Goal: Task Accomplishment & Management: Manage account settings

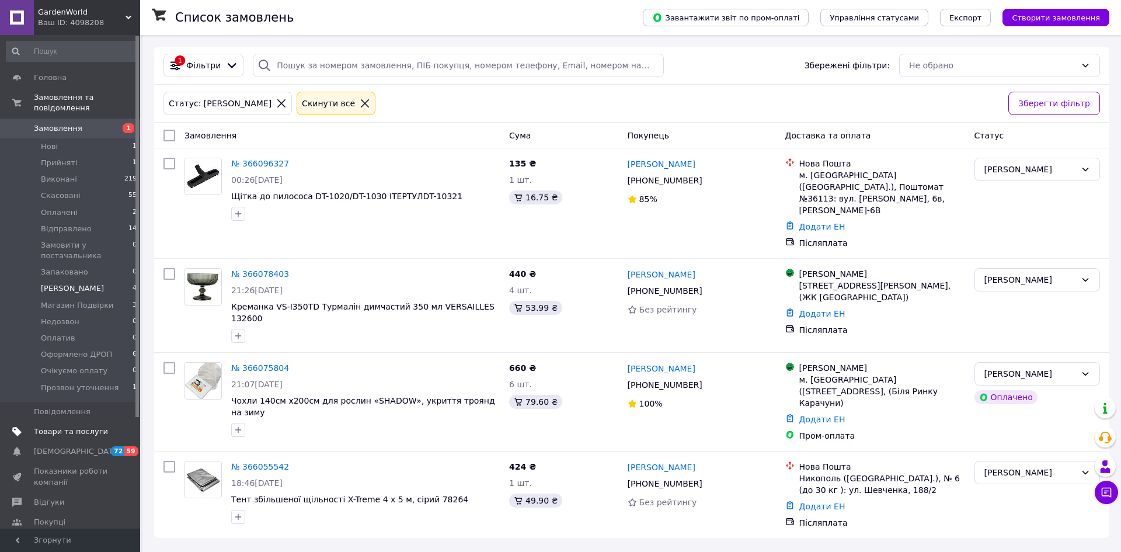
click at [50, 426] on span "Товари та послуги" at bounding box center [71, 431] width 74 height 11
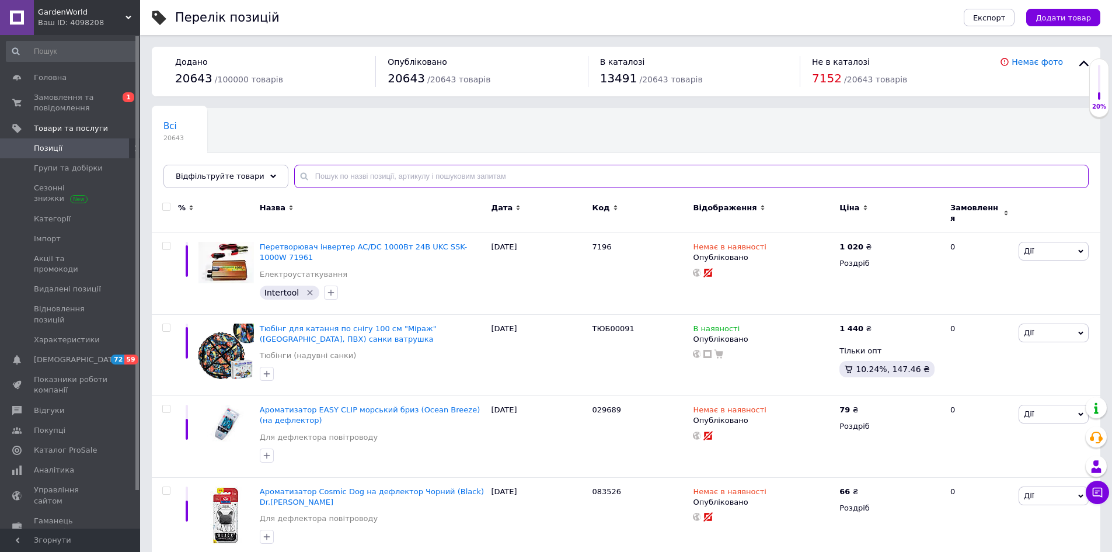
click at [367, 182] on input "text" at bounding box center [691, 176] width 795 height 23
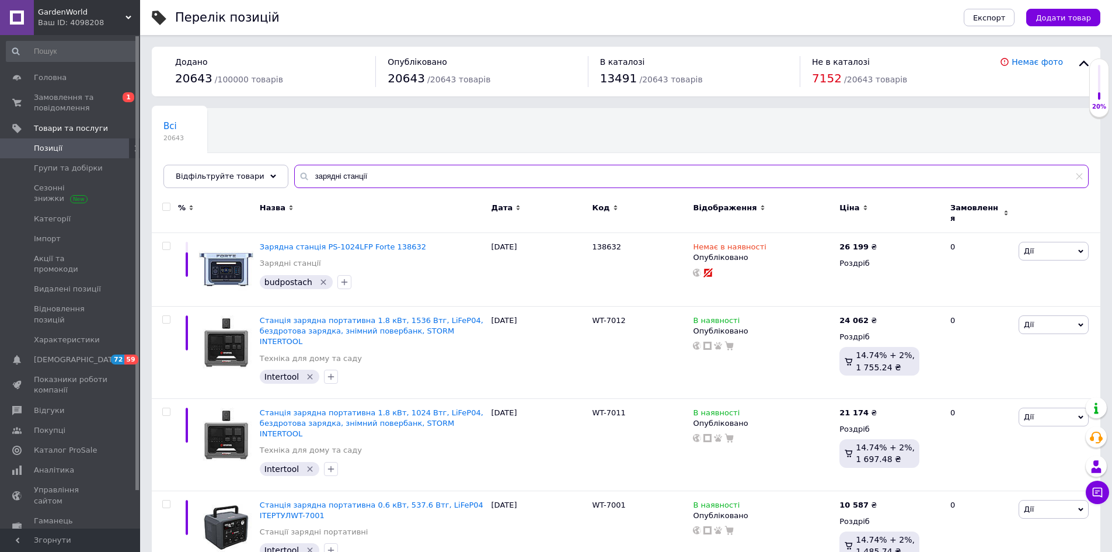
type input "зарядні станції"
click at [167, 209] on input "checkbox" at bounding box center [166, 207] width 8 height 8
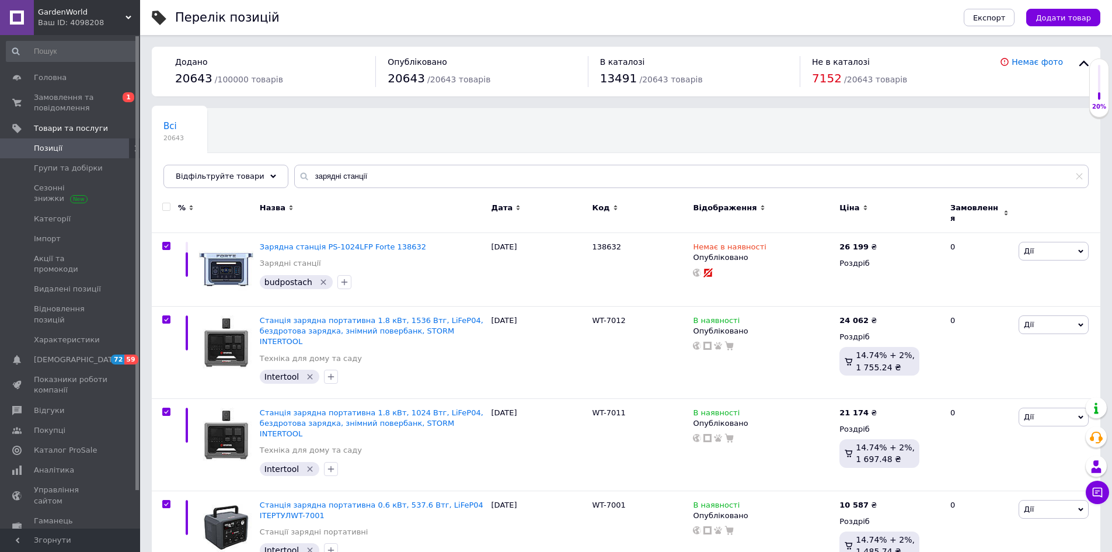
checkbox input "true"
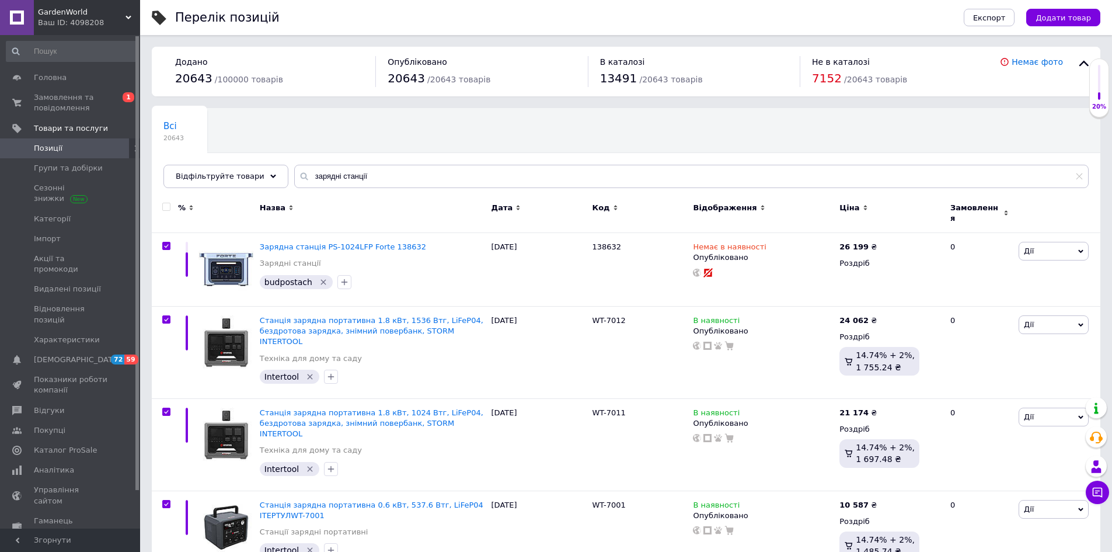
checkbox input "true"
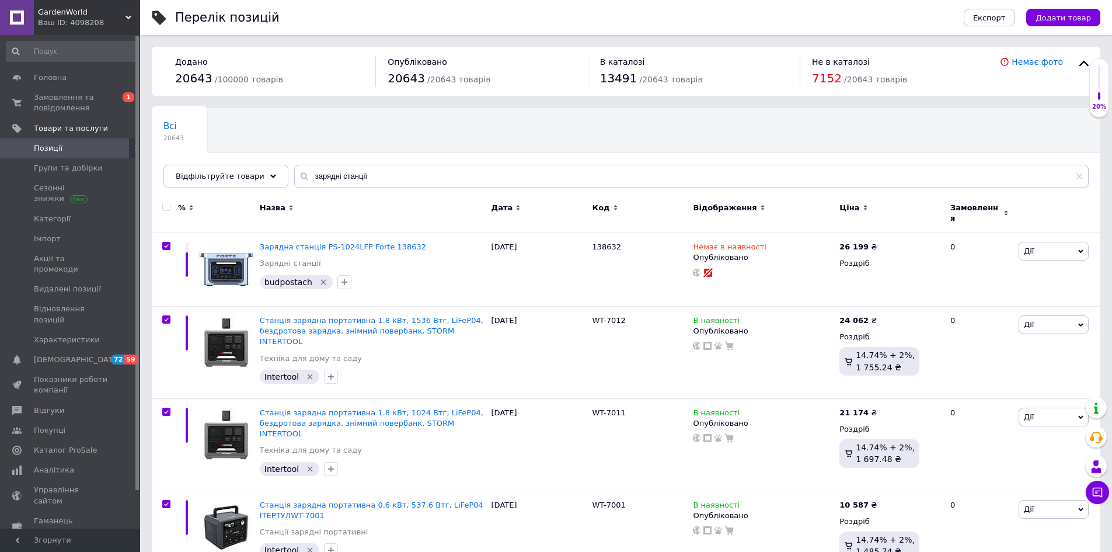
checkbox input "true"
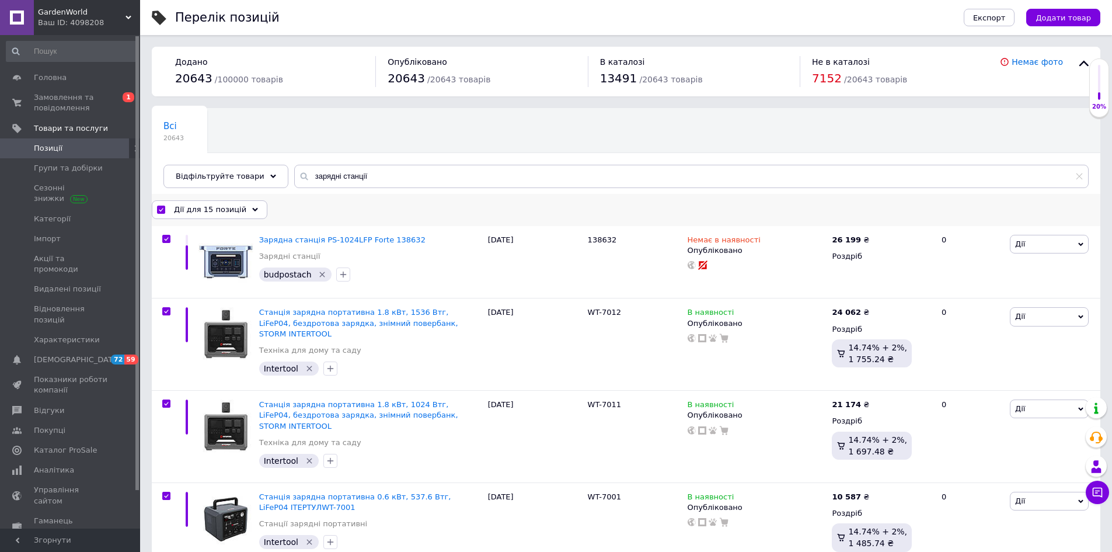
click at [241, 206] on div "Дії для 15 позицій" at bounding box center [210, 209] width 116 height 19
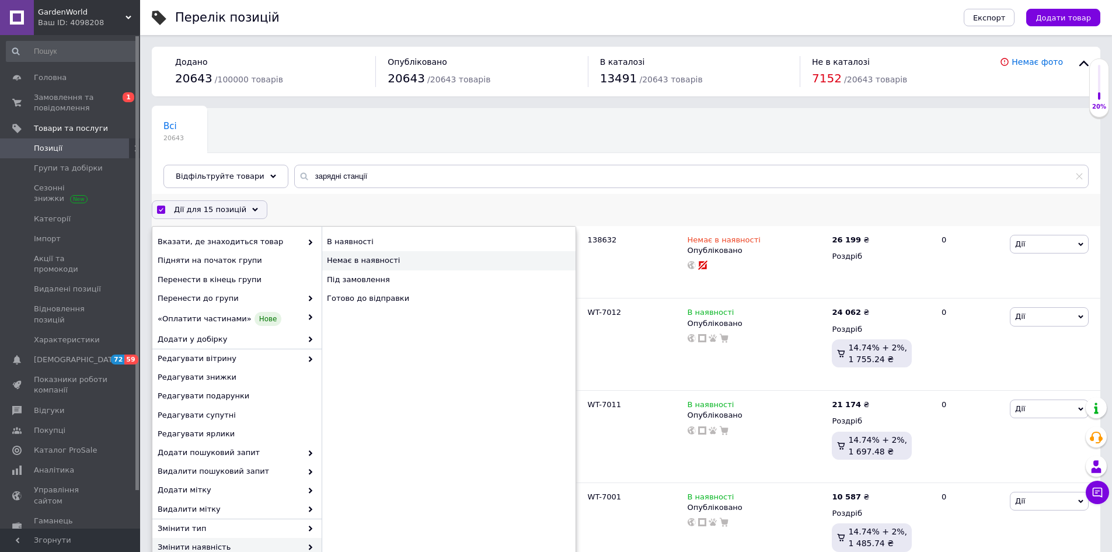
click at [368, 263] on div "Немає в наявності" at bounding box center [449, 260] width 254 height 19
checkbox input "false"
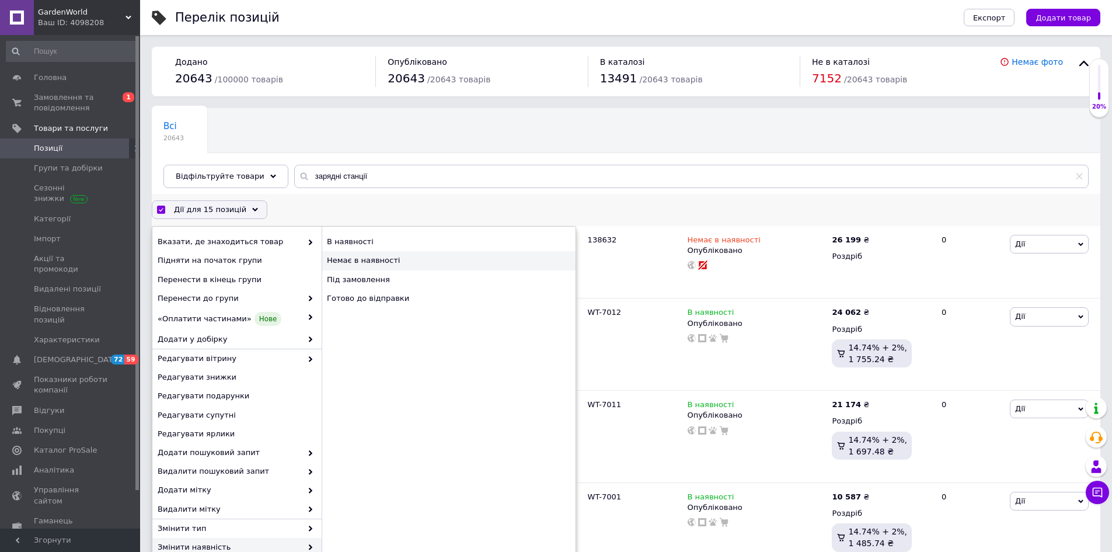
checkbox input "false"
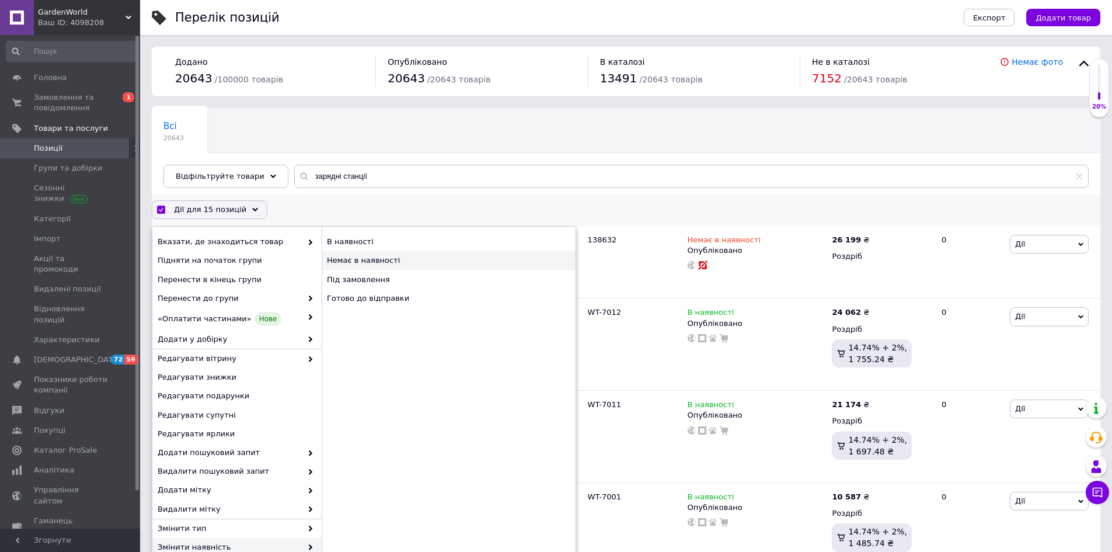
checkbox input "false"
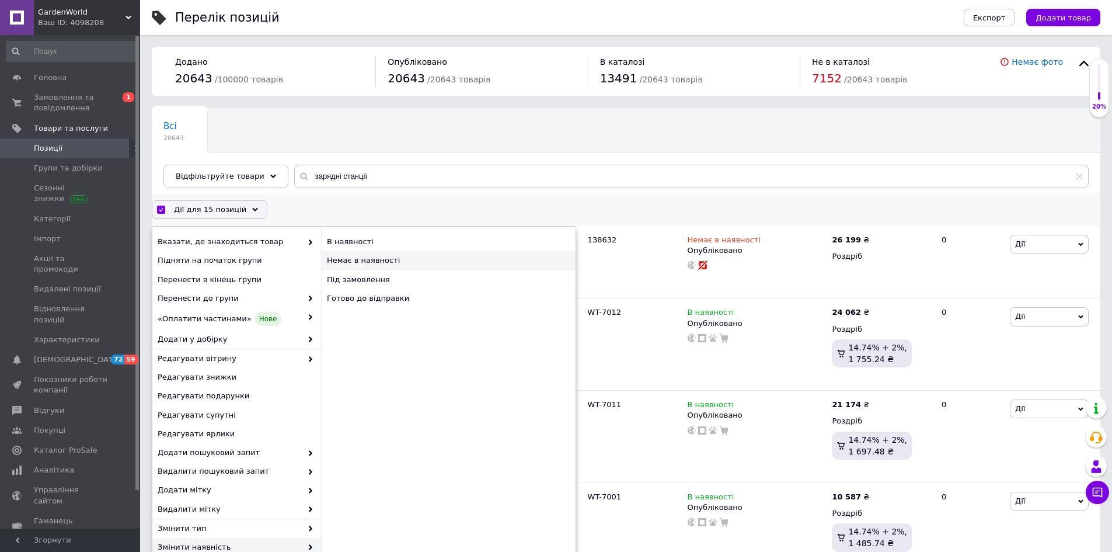
checkbox input "false"
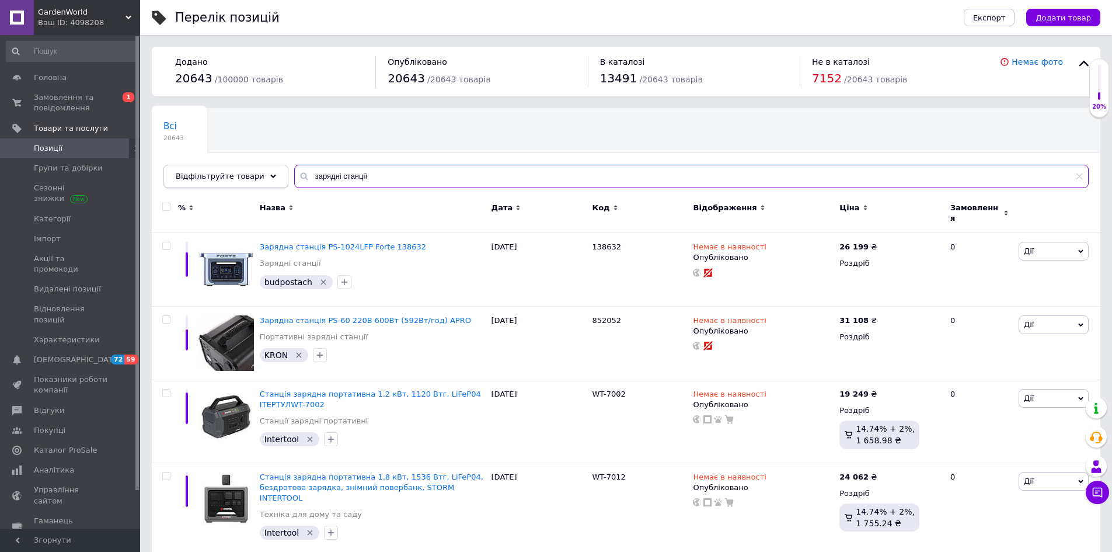
drag, startPoint x: 363, startPoint y: 180, endPoint x: 262, endPoint y: 173, distance: 101.3
click at [262, 173] on div "Відфільтруйте товари зарядні станції" at bounding box center [627, 176] width 926 height 23
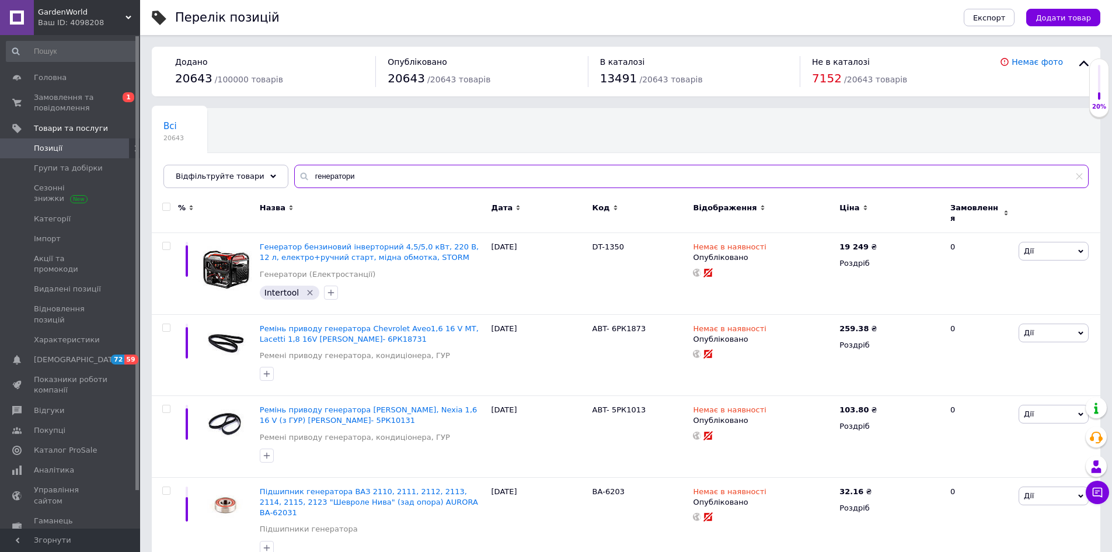
type input "генератори"
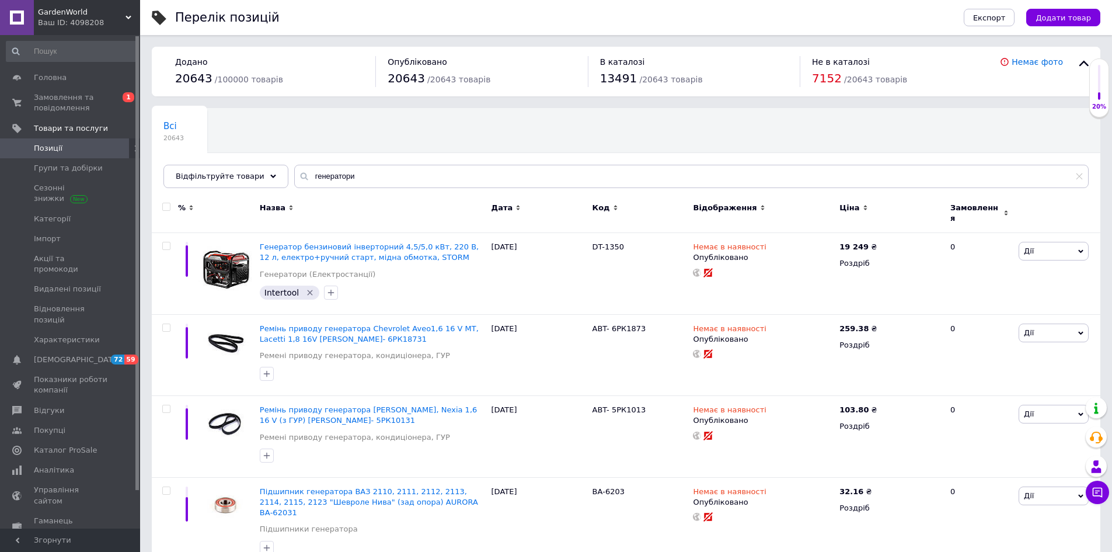
click at [164, 206] on input "checkbox" at bounding box center [166, 207] width 8 height 8
checkbox input "true"
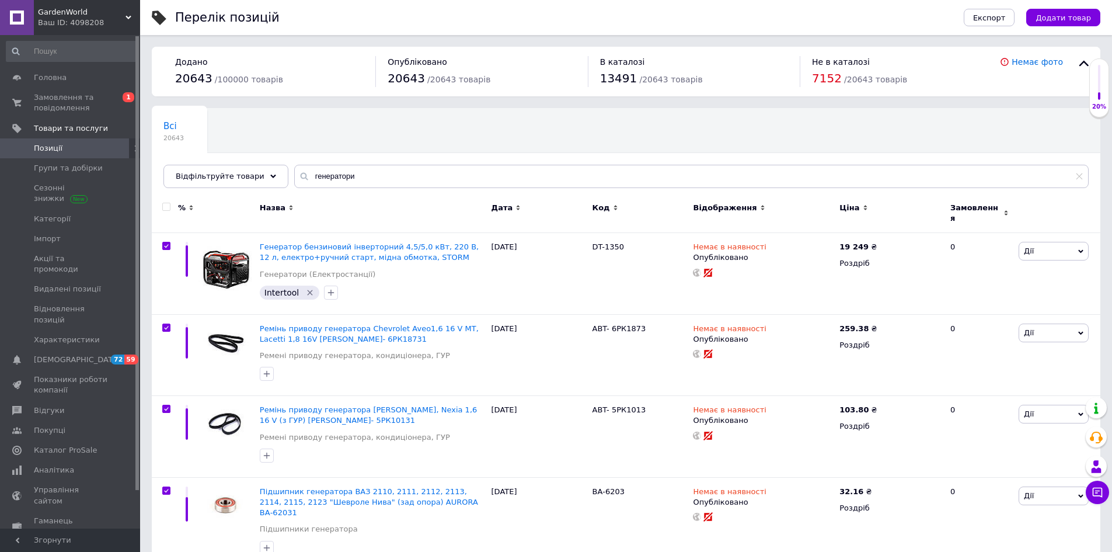
checkbox input "true"
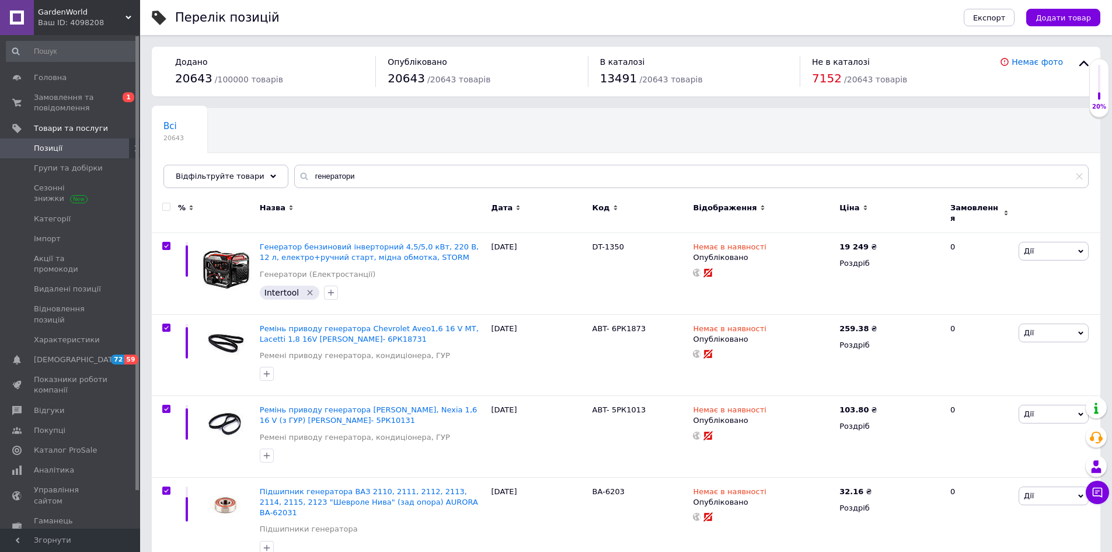
checkbox input "true"
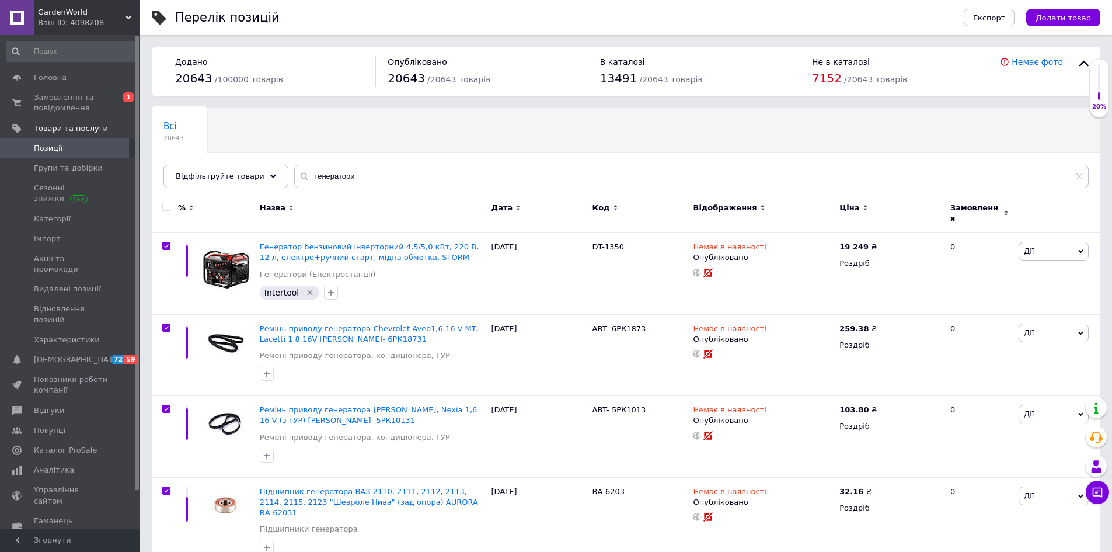
checkbox input "true"
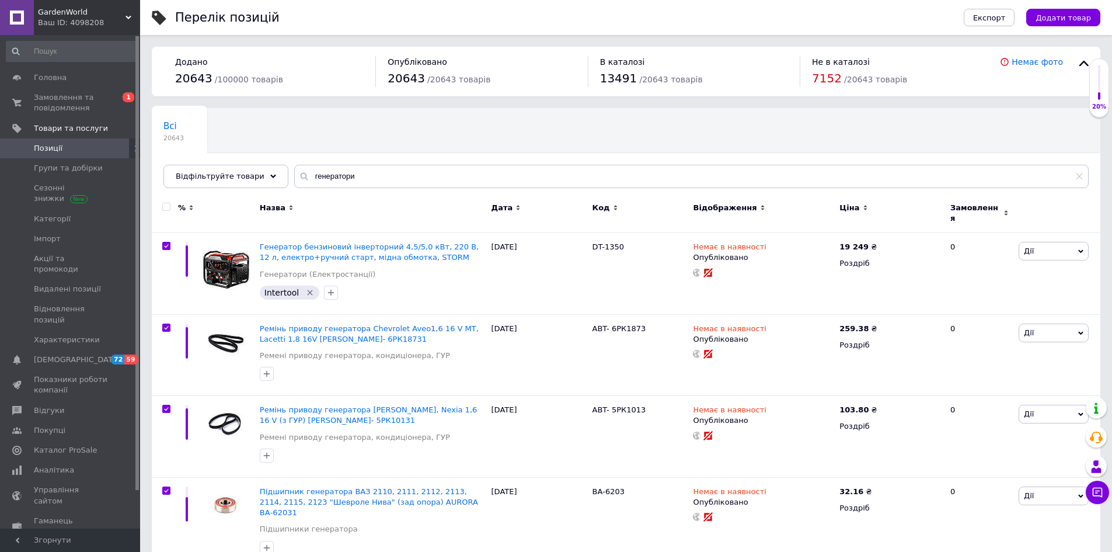
checkbox input "true"
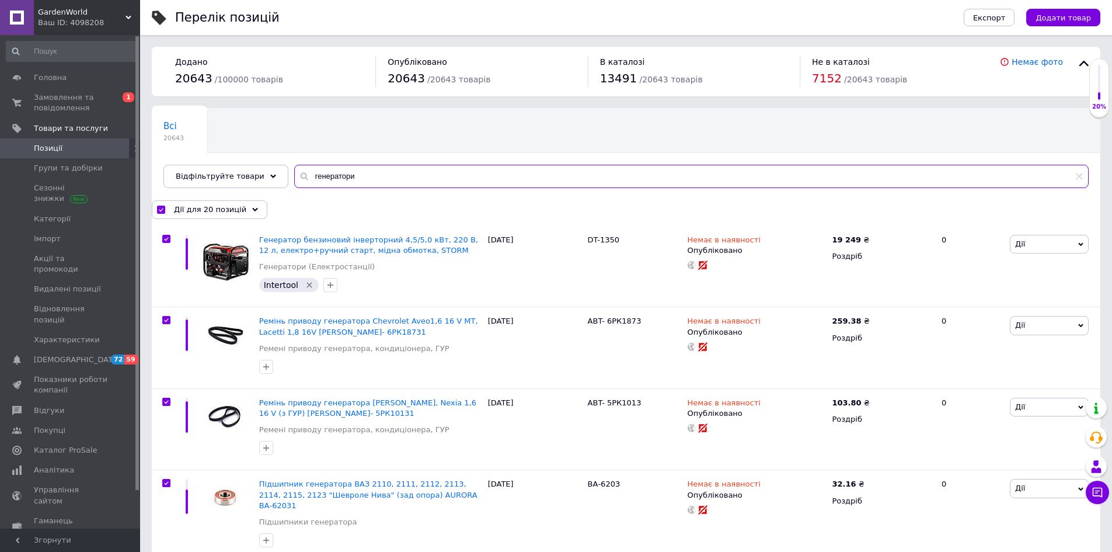
click at [356, 175] on input "генератори" at bounding box center [691, 176] width 795 height 23
type input "генератор"
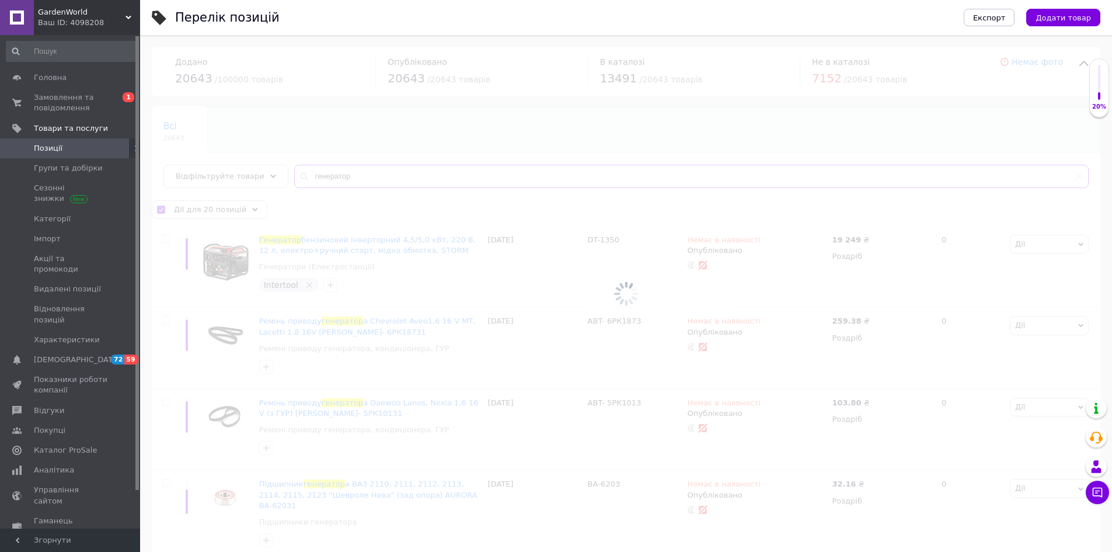
checkbox input "false"
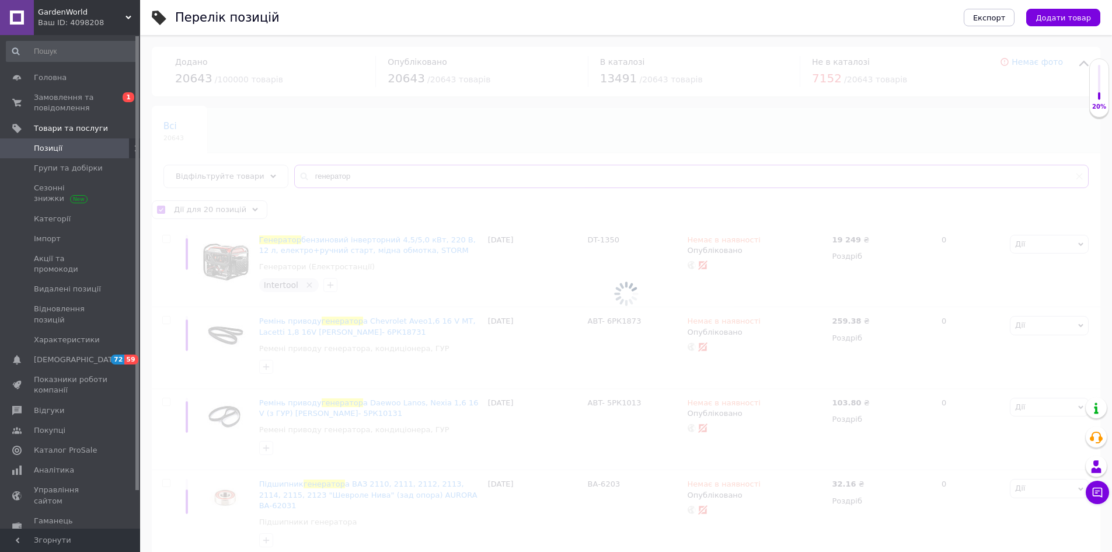
checkbox input "false"
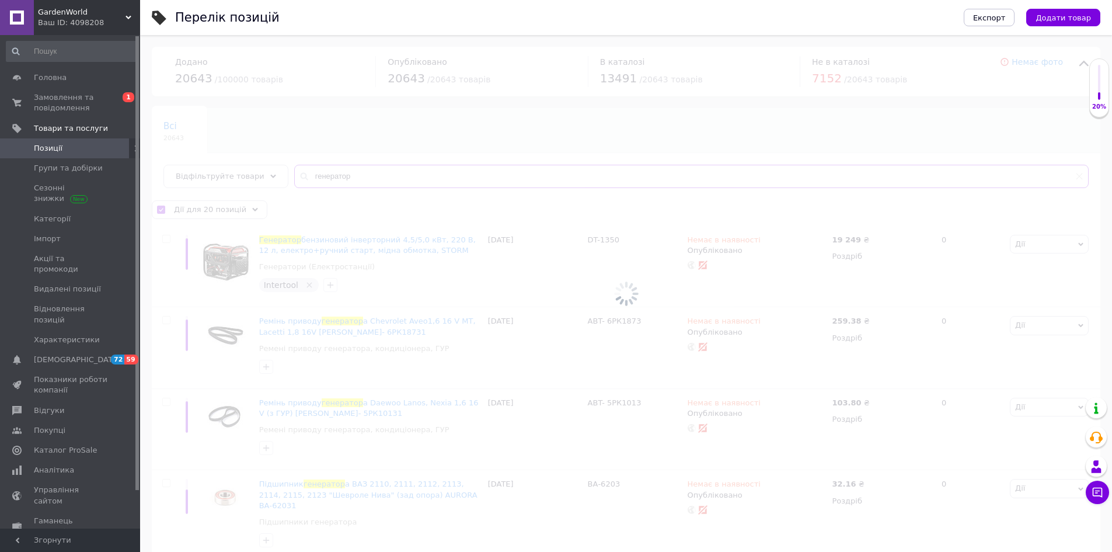
checkbox input "false"
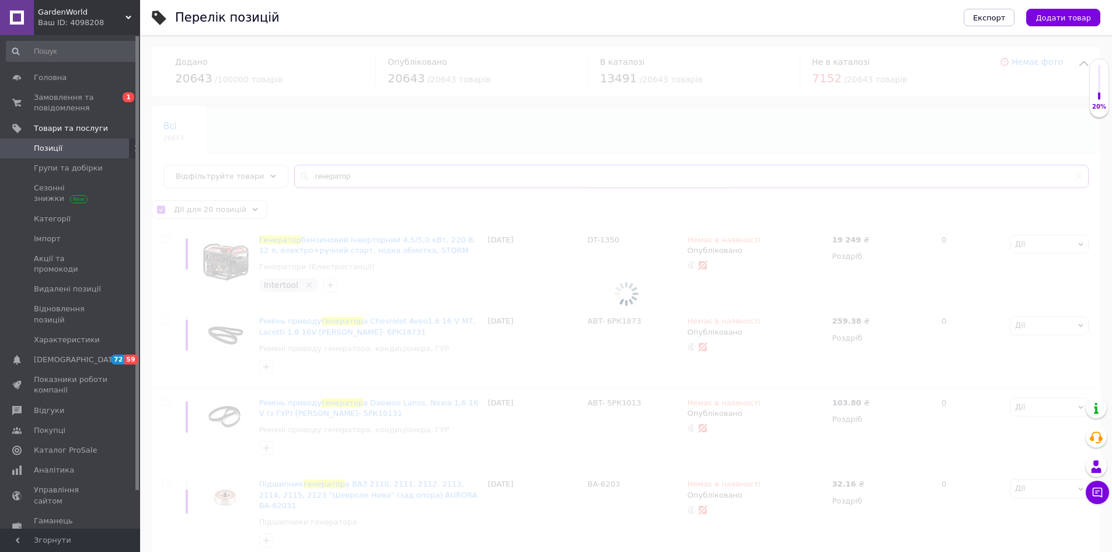
checkbox input "false"
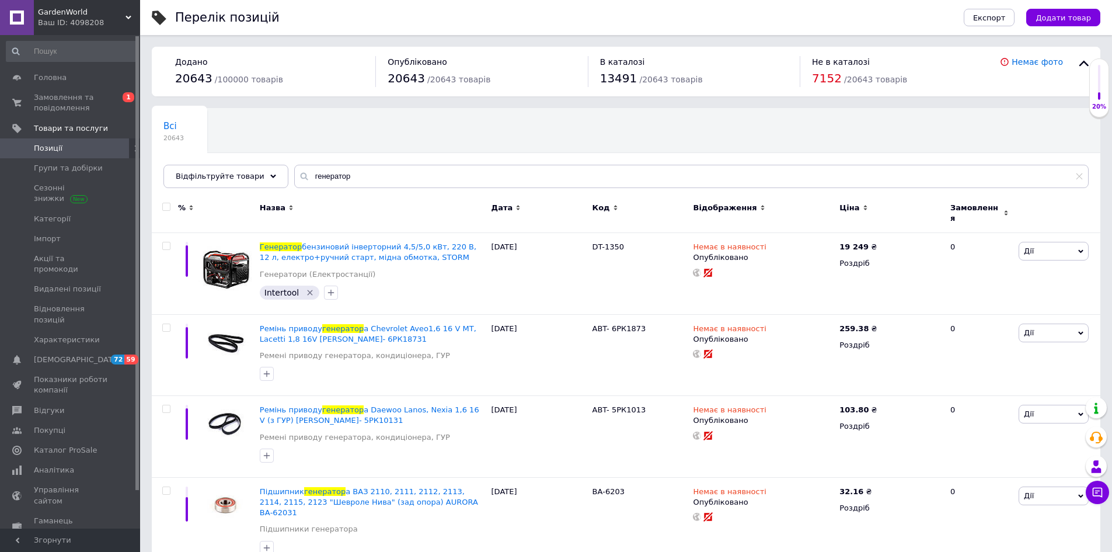
click at [169, 210] on input "checkbox" at bounding box center [166, 207] width 8 height 8
checkbox input "true"
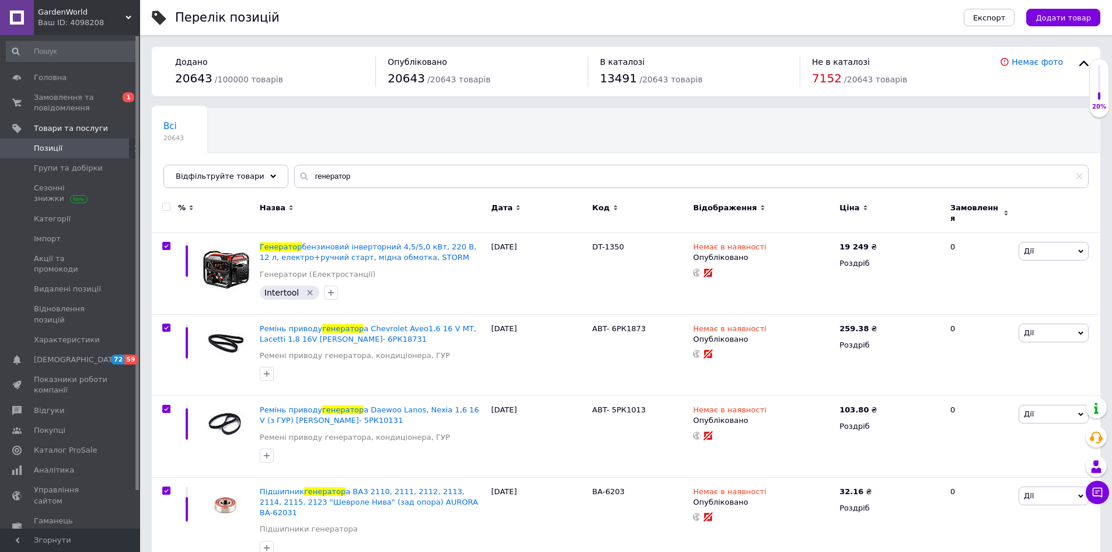
checkbox input "true"
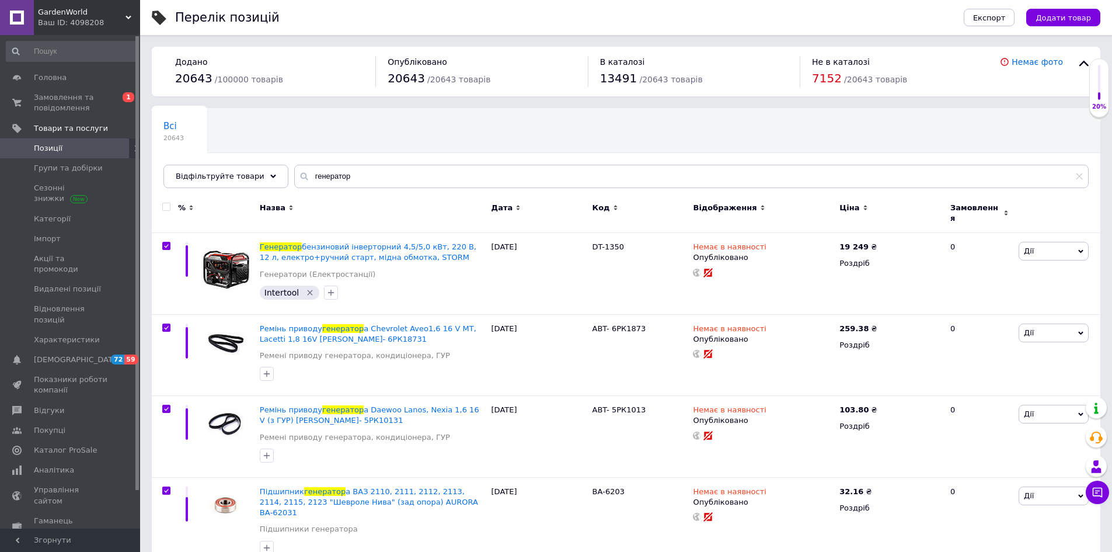
checkbox input "true"
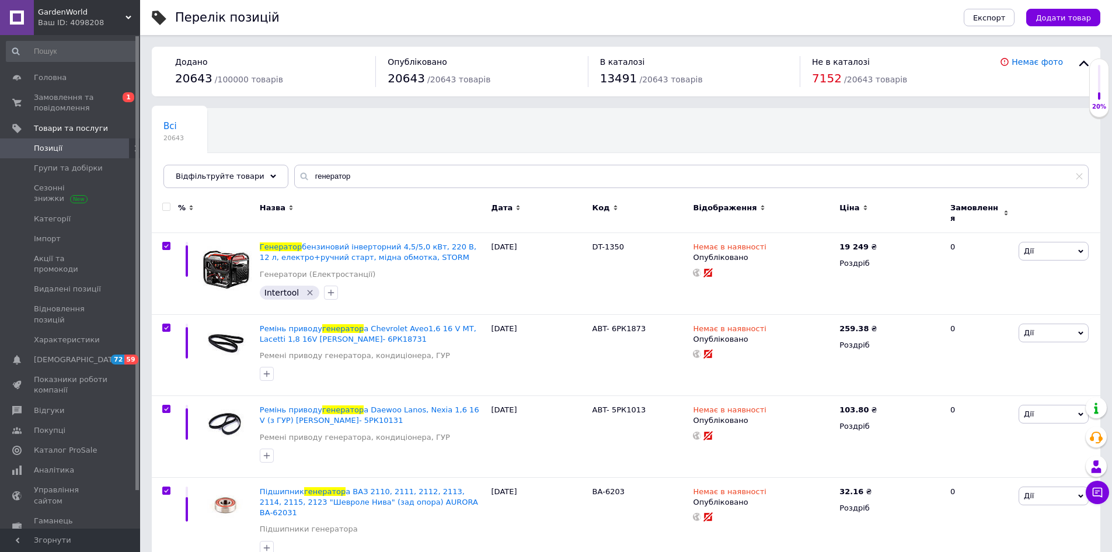
checkbox input "true"
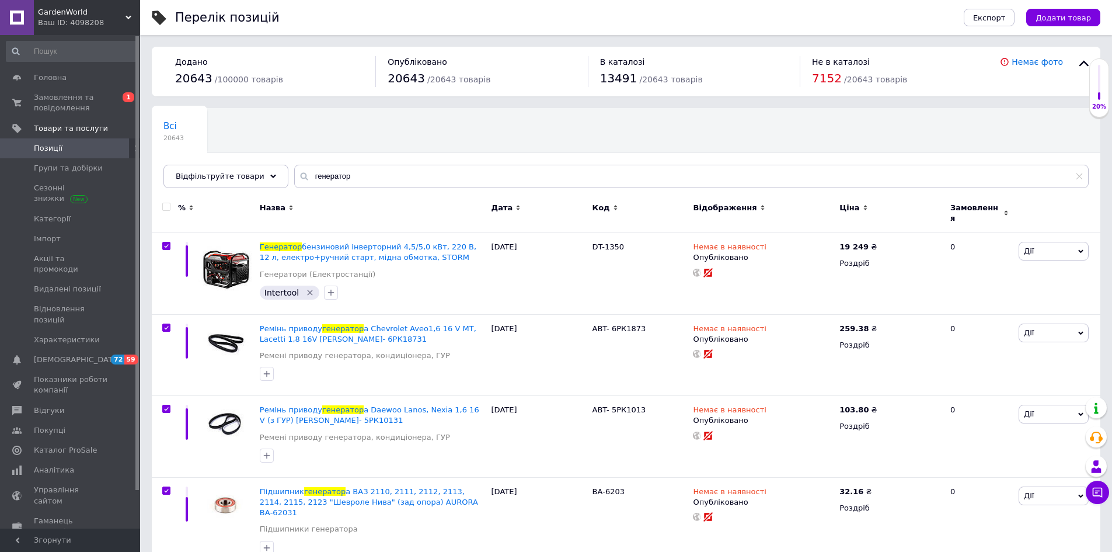
checkbox input "true"
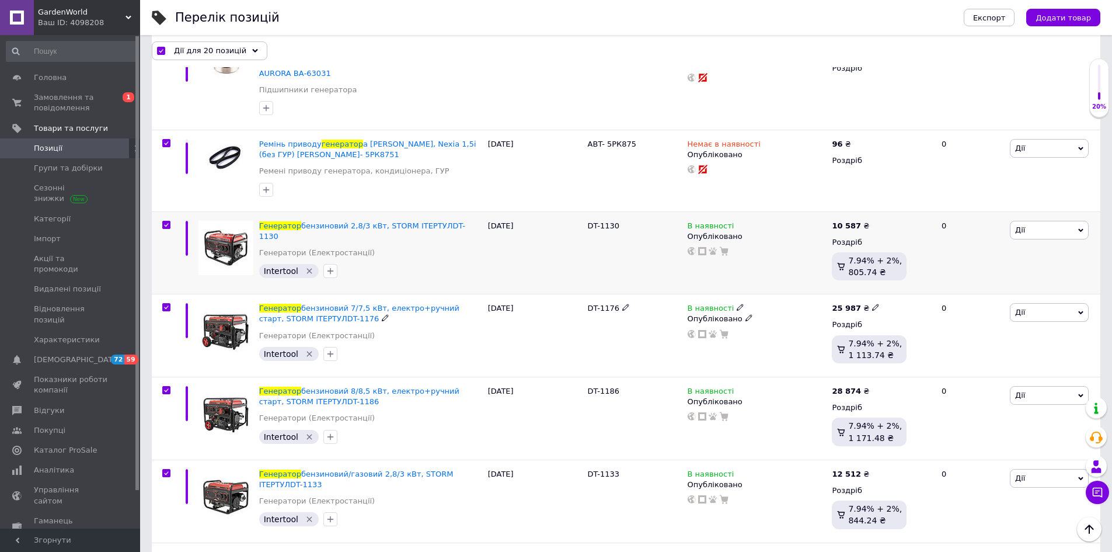
scroll to position [526, 0]
click at [737, 220] on use at bounding box center [740, 223] width 6 height 6
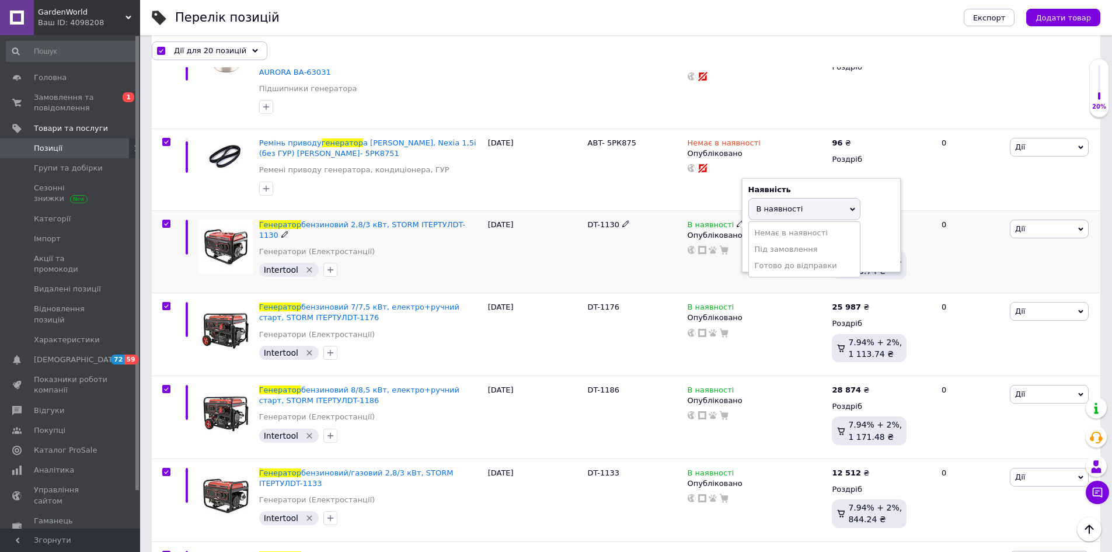
click at [777, 225] on li "Немає в наявності" at bounding box center [804, 233] width 111 height 16
click at [737, 302] on icon at bounding box center [740, 305] width 7 height 7
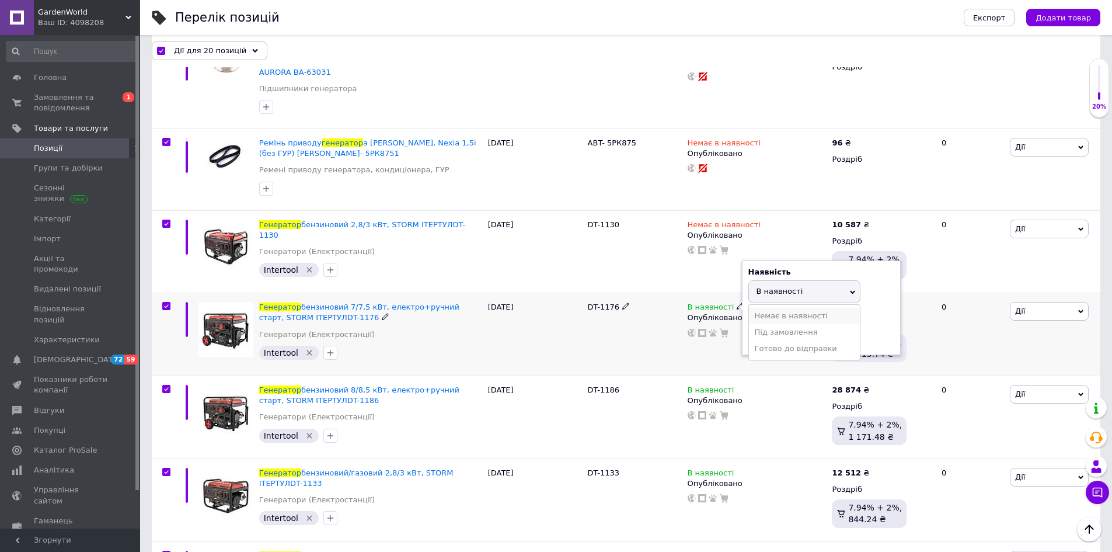
click at [761, 308] on li "Немає в наявності" at bounding box center [804, 316] width 111 height 16
click at [737, 385] on icon at bounding box center [740, 388] width 7 height 7
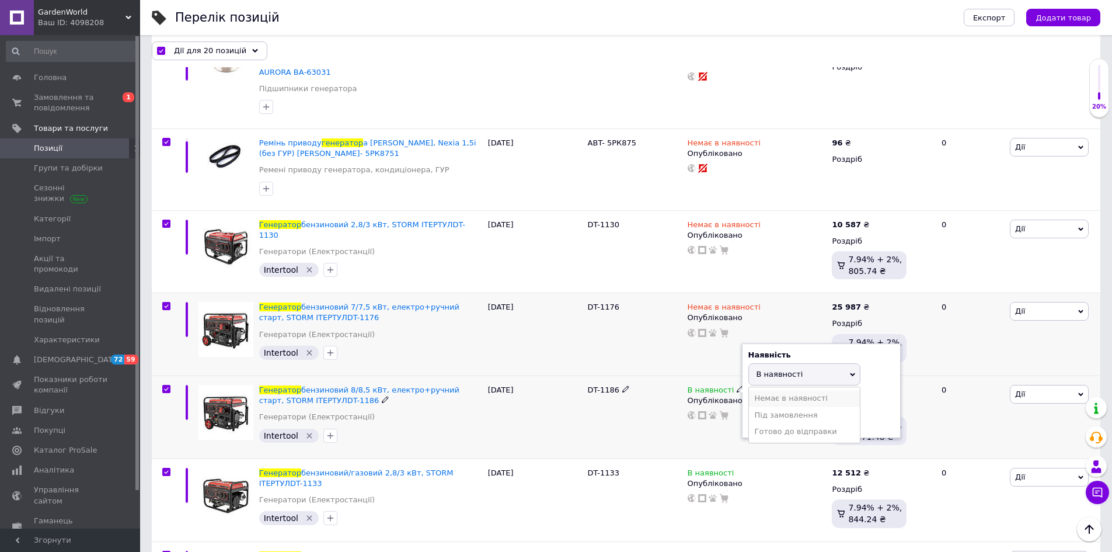
click at [766, 390] on li "Немає в наявності" at bounding box center [804, 398] width 111 height 16
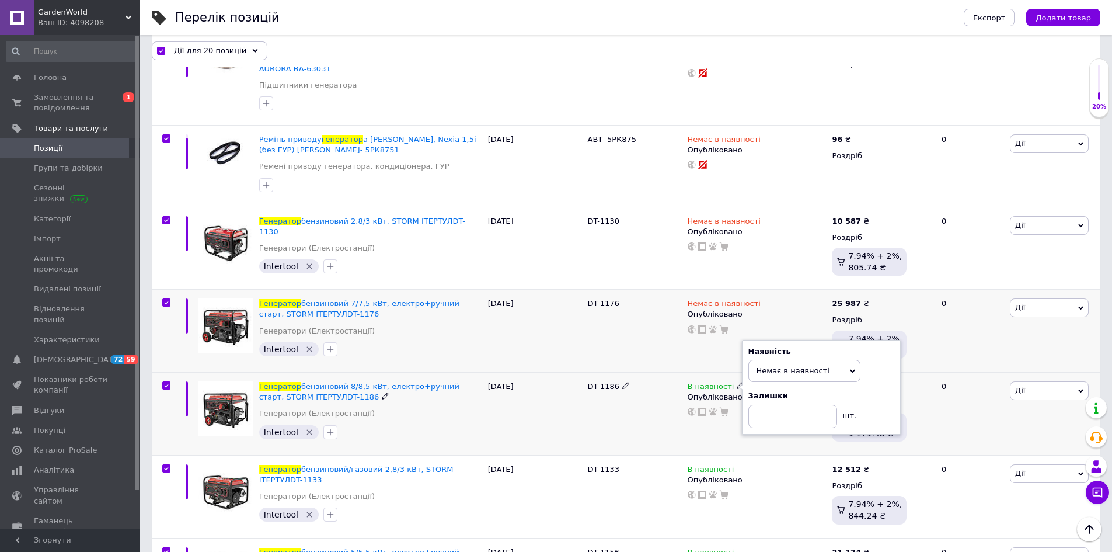
scroll to position [584, 0]
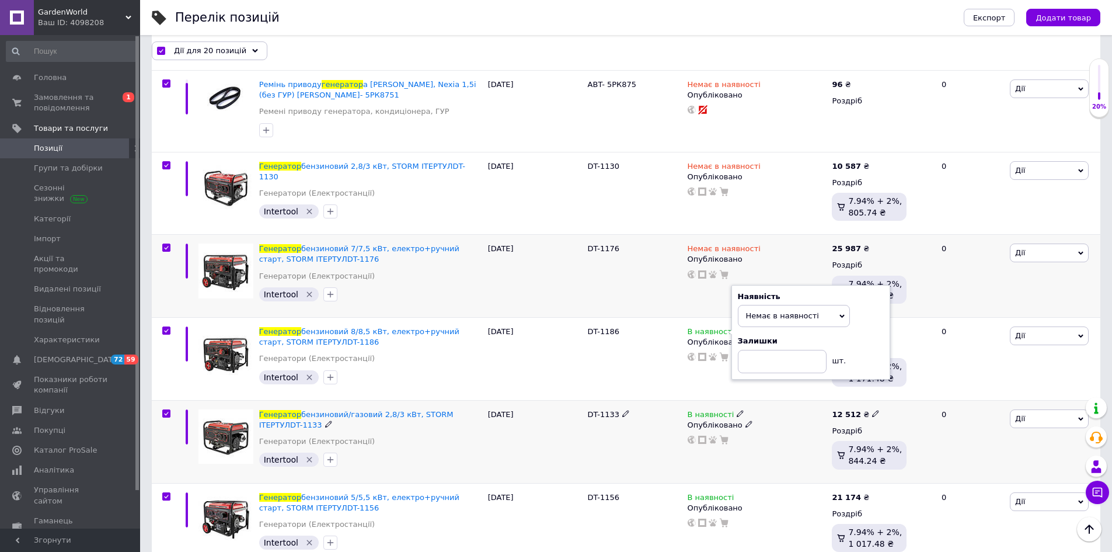
click at [737, 411] on use at bounding box center [740, 414] width 6 height 6
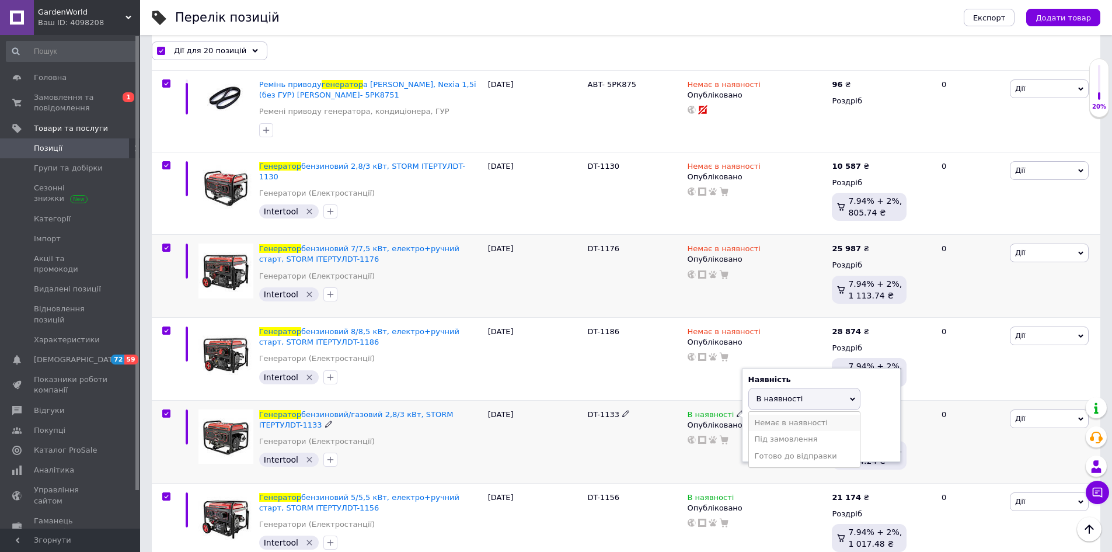
click at [767, 415] on li "Немає в наявності" at bounding box center [804, 423] width 111 height 16
click at [738, 492] on span at bounding box center [741, 496] width 8 height 8
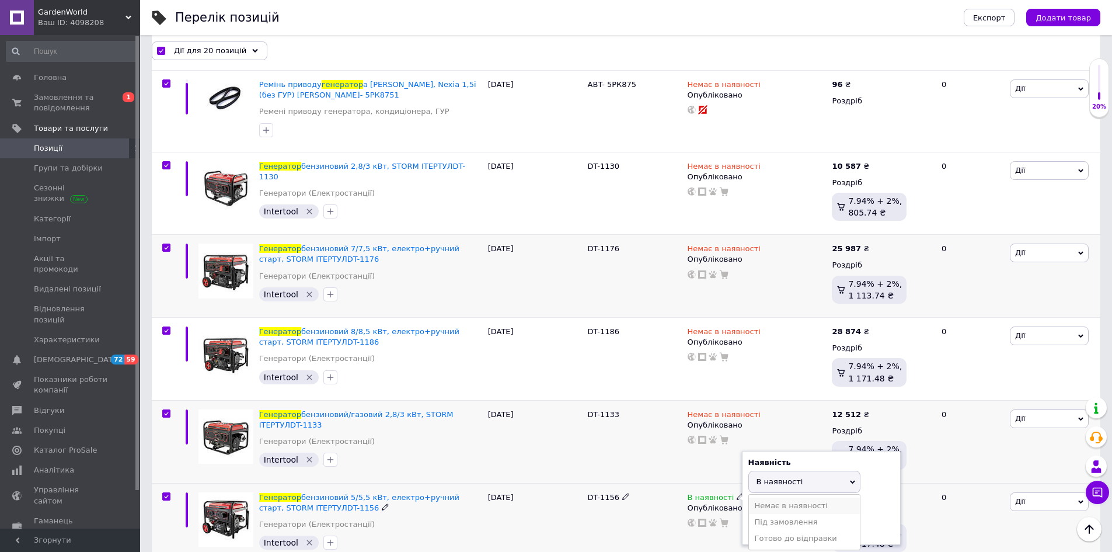
click at [771, 498] on li "Немає в наявності" at bounding box center [804, 506] width 111 height 16
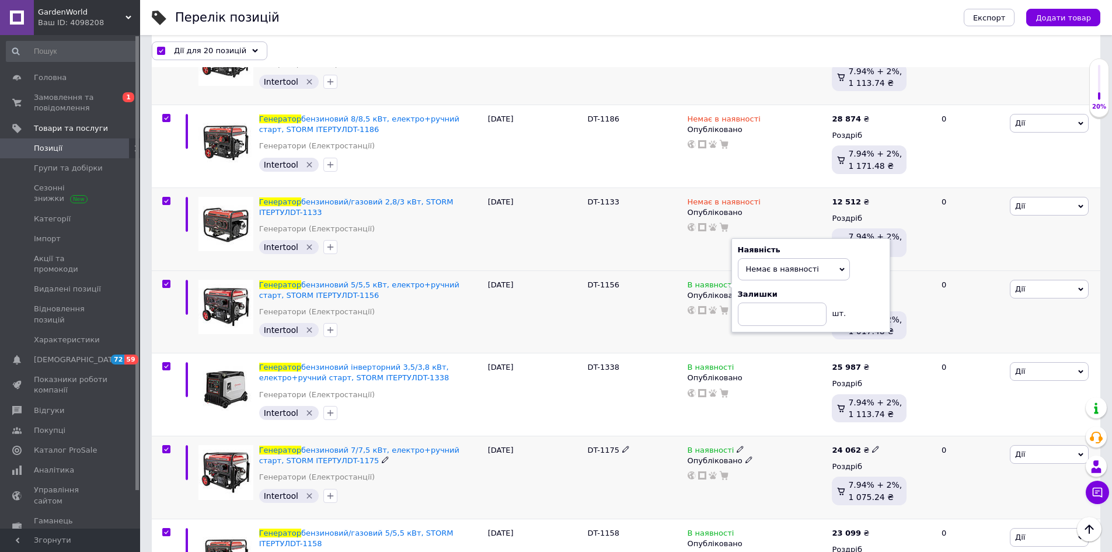
scroll to position [818, 0]
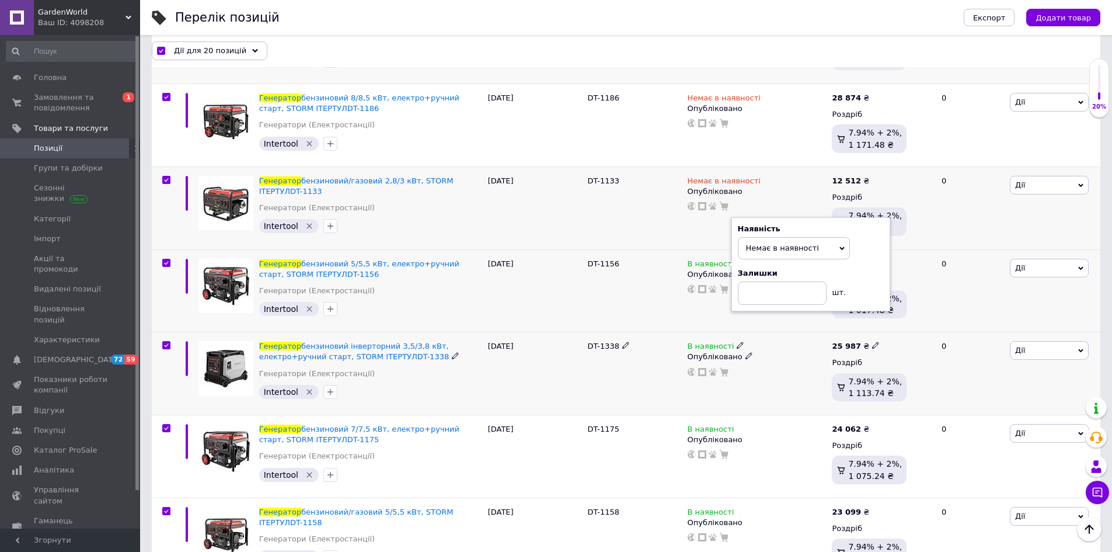
click at [737, 342] on icon at bounding box center [740, 345] width 7 height 7
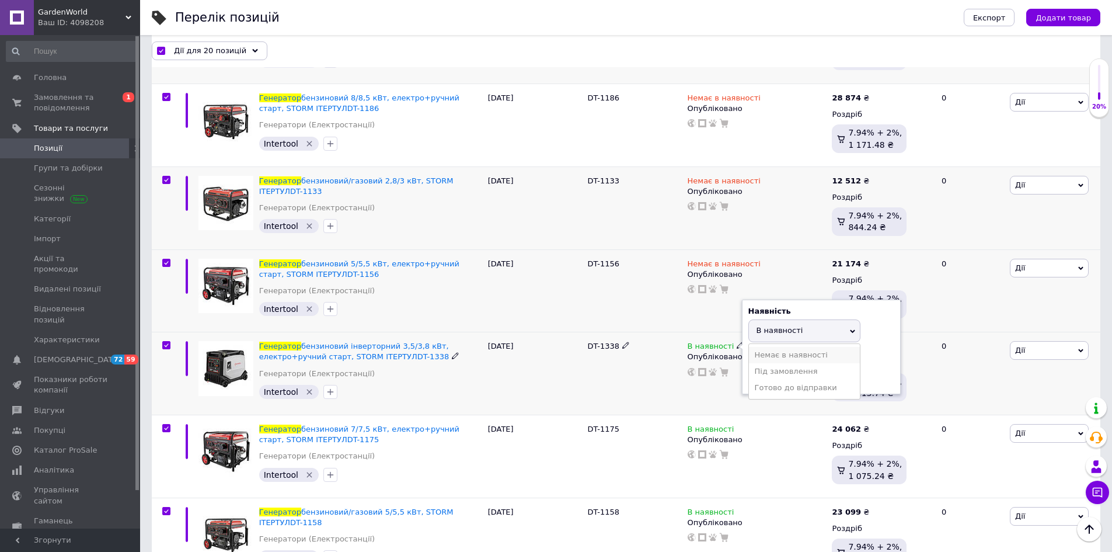
click at [778, 347] on li "Немає в наявності" at bounding box center [804, 355] width 111 height 16
click at [737, 425] on icon at bounding box center [740, 428] width 7 height 7
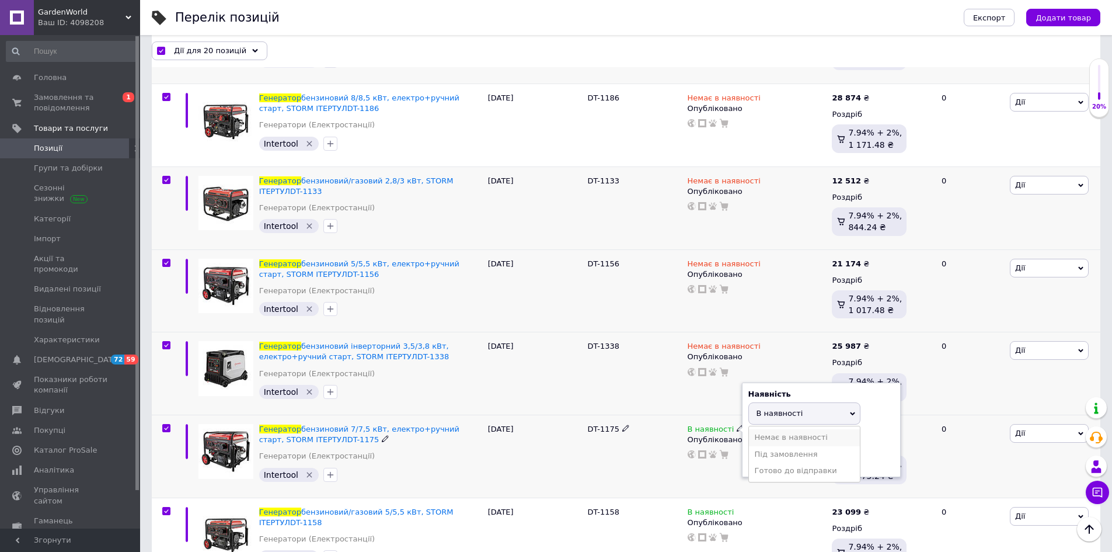
click at [778, 429] on li "Немає в наявності" at bounding box center [804, 437] width 111 height 16
click at [737, 508] on use at bounding box center [740, 511] width 6 height 6
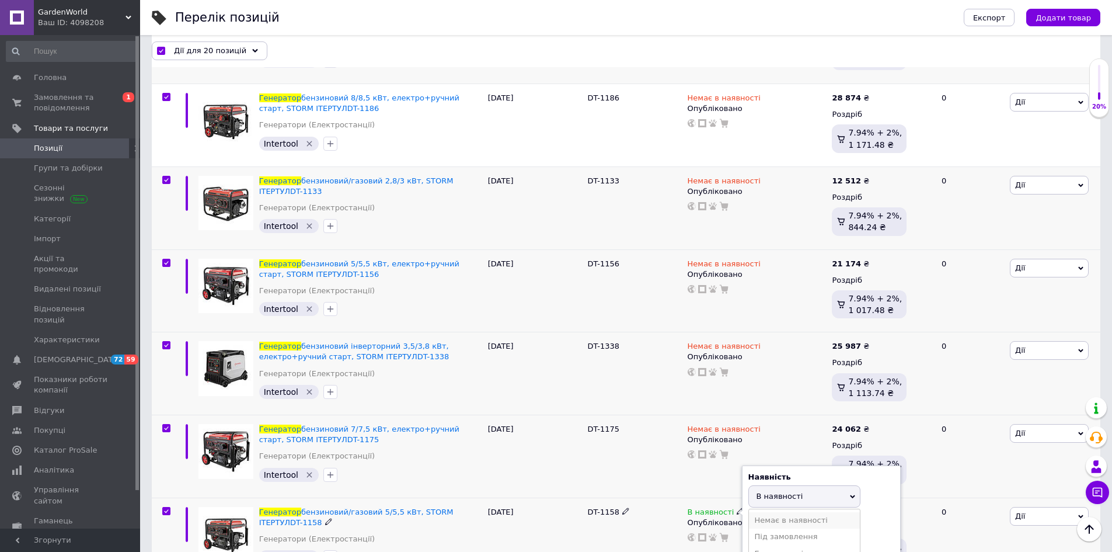
click at [768, 512] on li "Немає в наявності" at bounding box center [804, 520] width 111 height 16
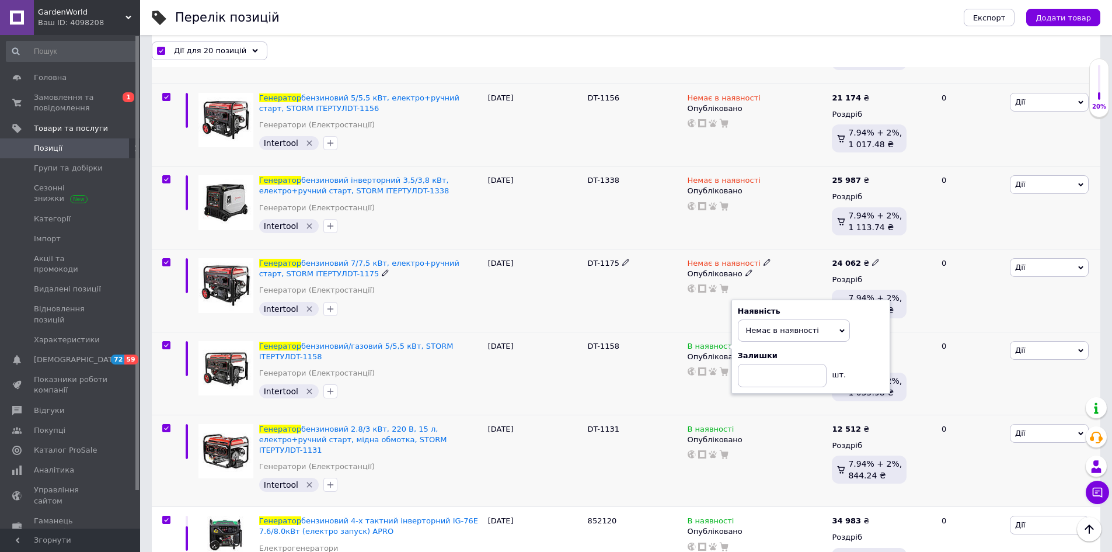
scroll to position [993, 0]
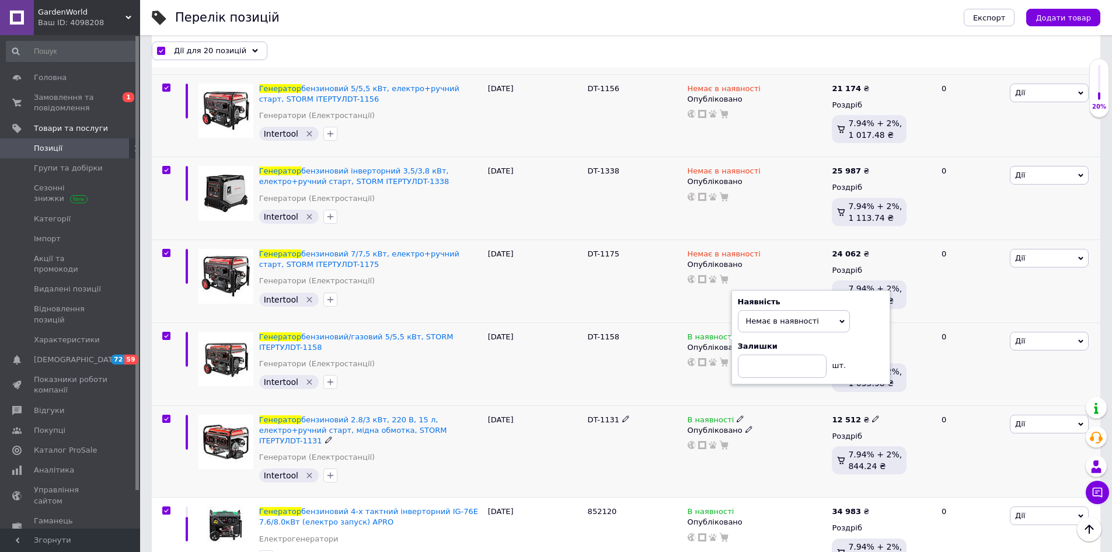
click at [737, 415] on icon at bounding box center [740, 418] width 7 height 7
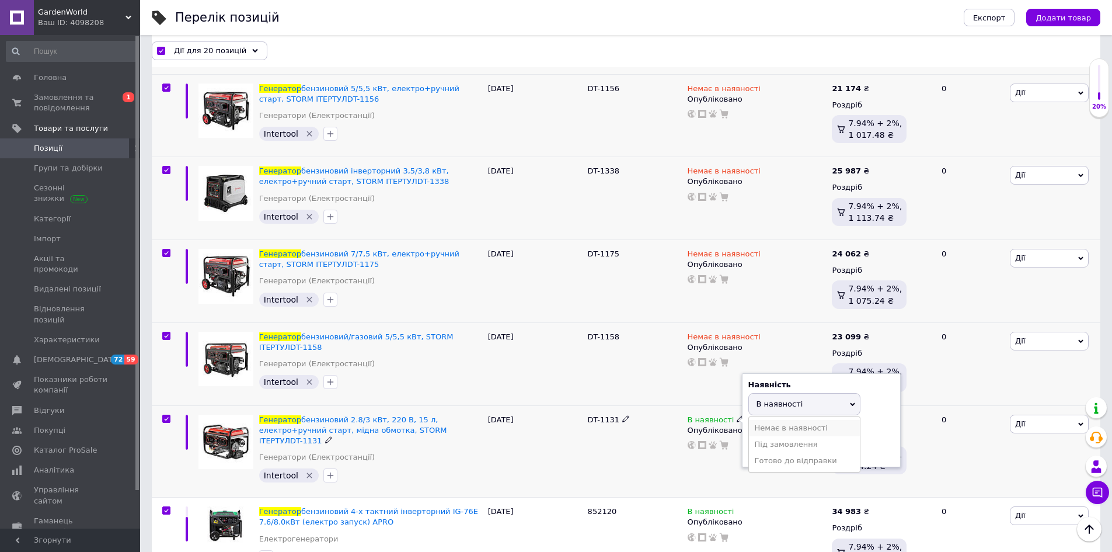
click at [762, 420] on li "Немає в наявності" at bounding box center [804, 428] width 111 height 16
click at [737, 507] on icon at bounding box center [740, 510] width 7 height 7
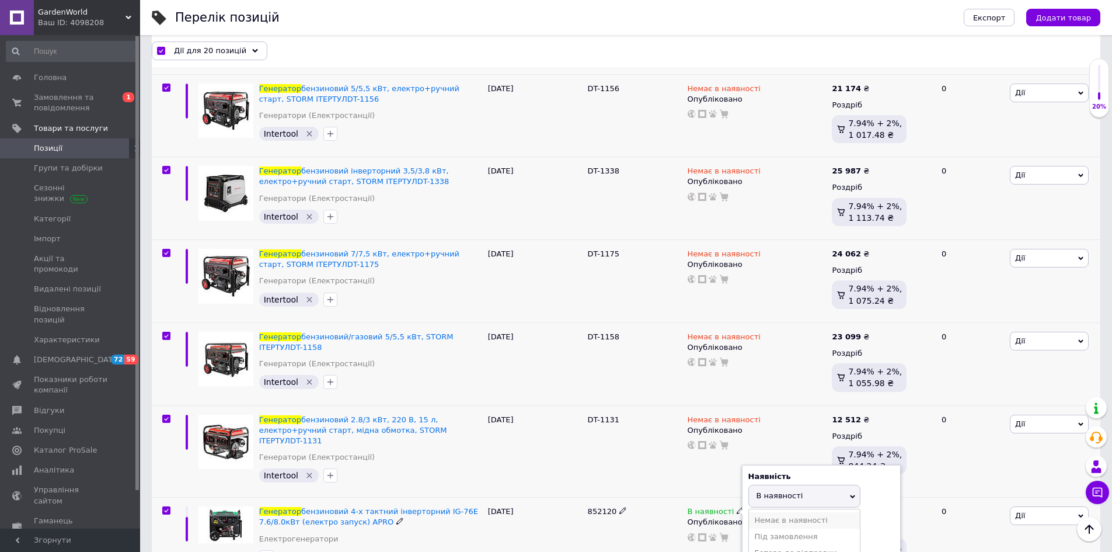
click at [771, 512] on li "Немає в наявності" at bounding box center [804, 520] width 111 height 16
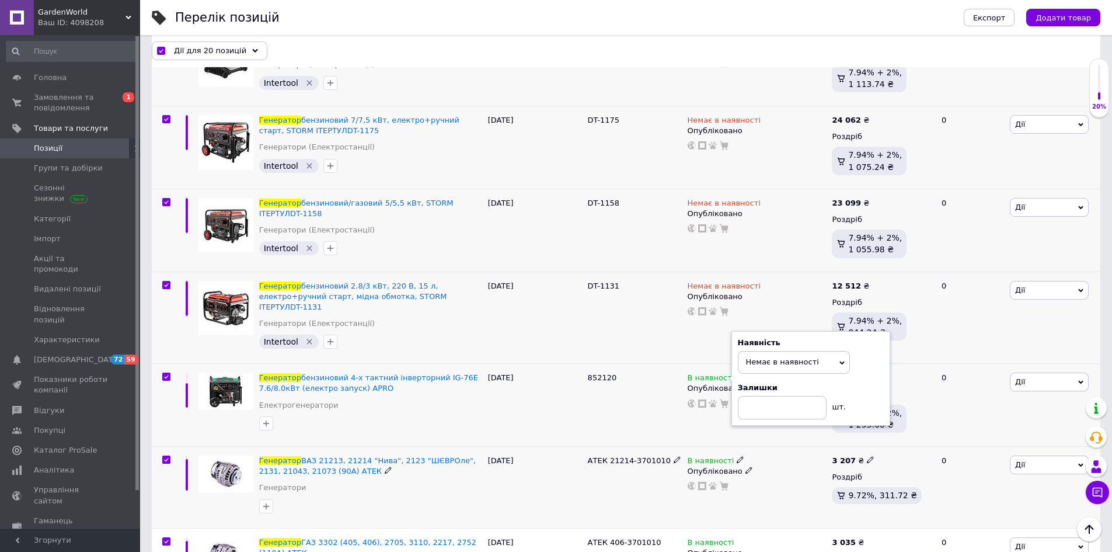
scroll to position [1285, 0]
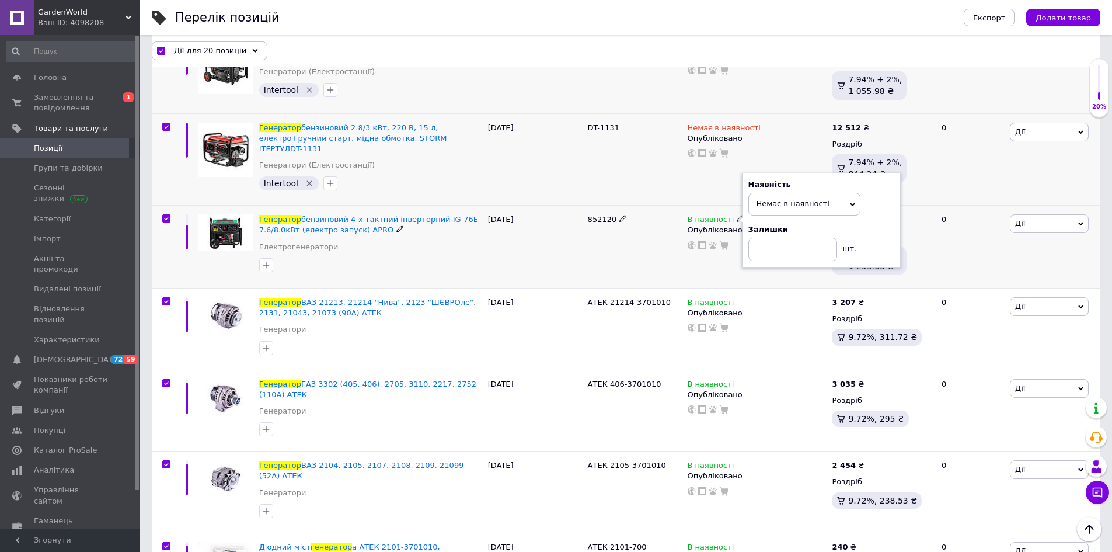
click at [737, 215] on icon at bounding box center [740, 218] width 7 height 7
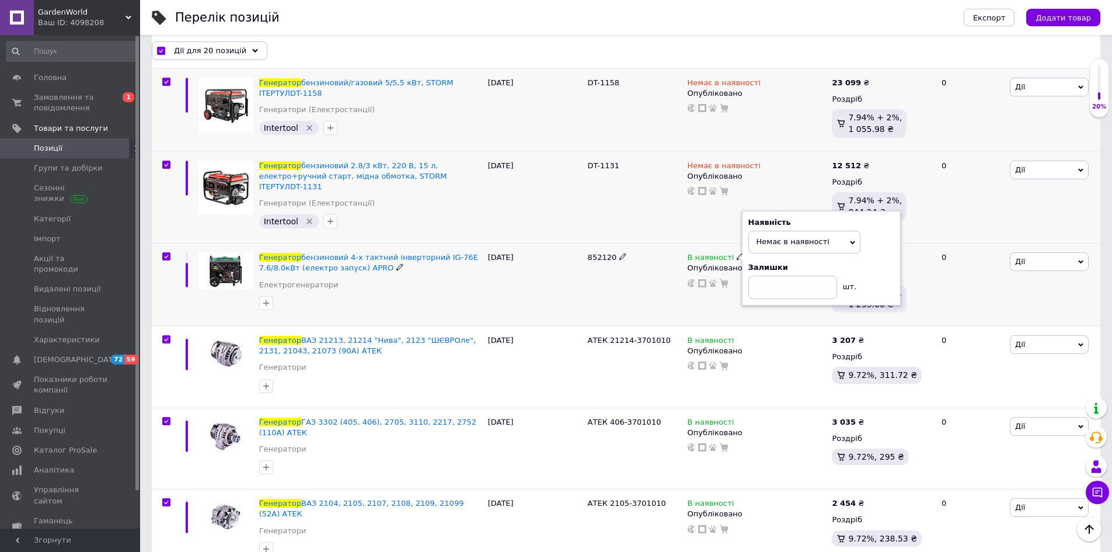
scroll to position [1226, 0]
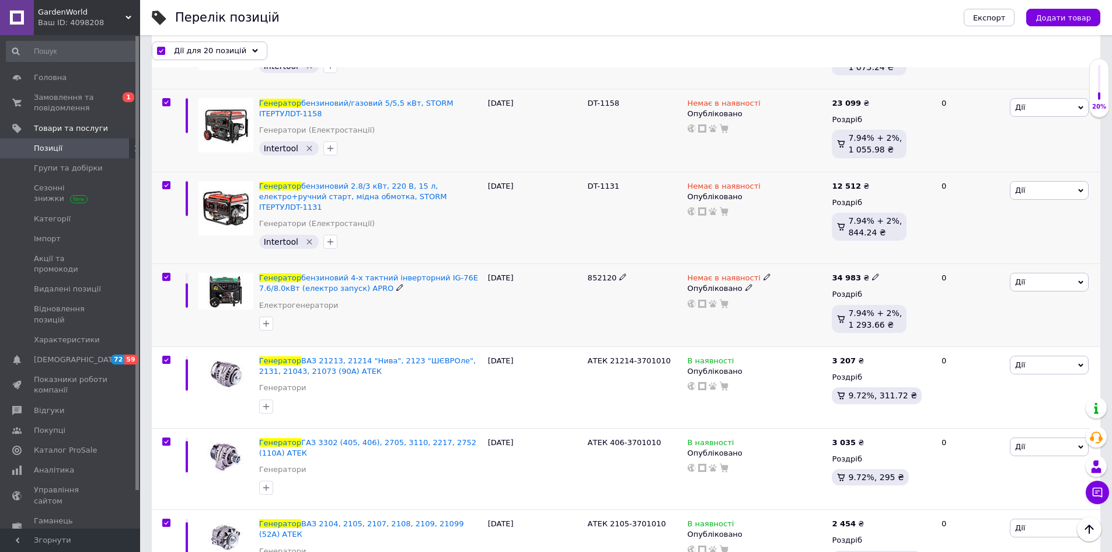
drag, startPoint x: 584, startPoint y: 243, endPoint x: 618, endPoint y: 248, distance: 34.8
click at [618, 264] on div "Генератор бензиновий 4-х тактний інверторний IG-76E 7.6/8.0кВт (електро запуск)…" at bounding box center [626, 305] width 949 height 83
copy div "852120"
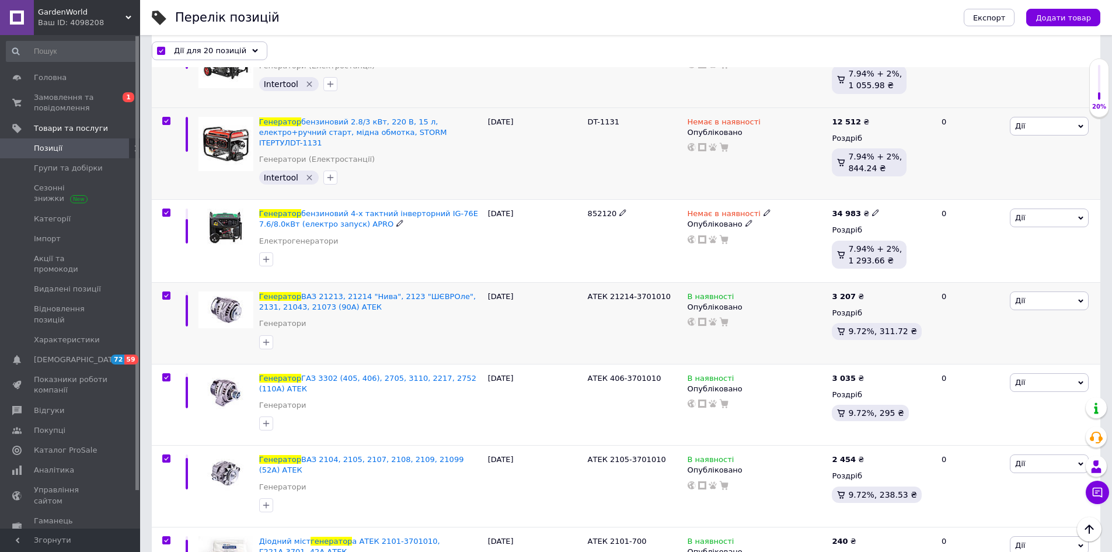
scroll to position [1352, 0]
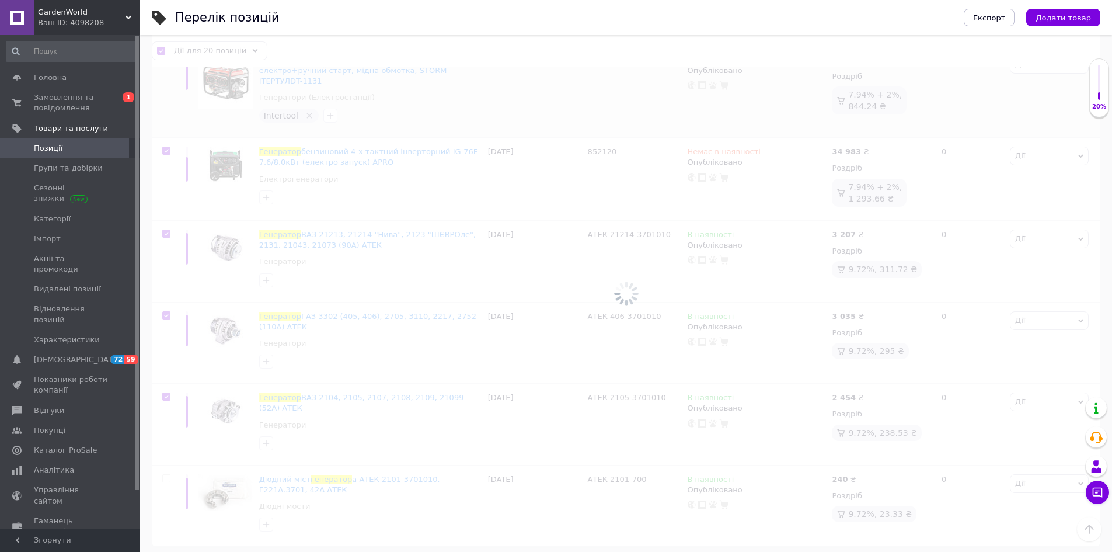
checkbox input "false"
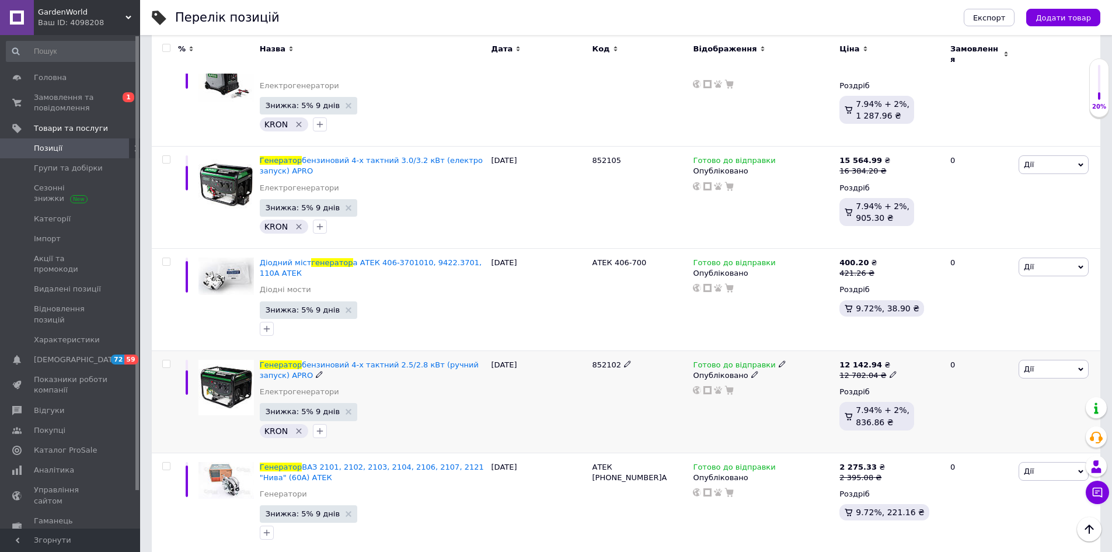
scroll to position [5340, 0]
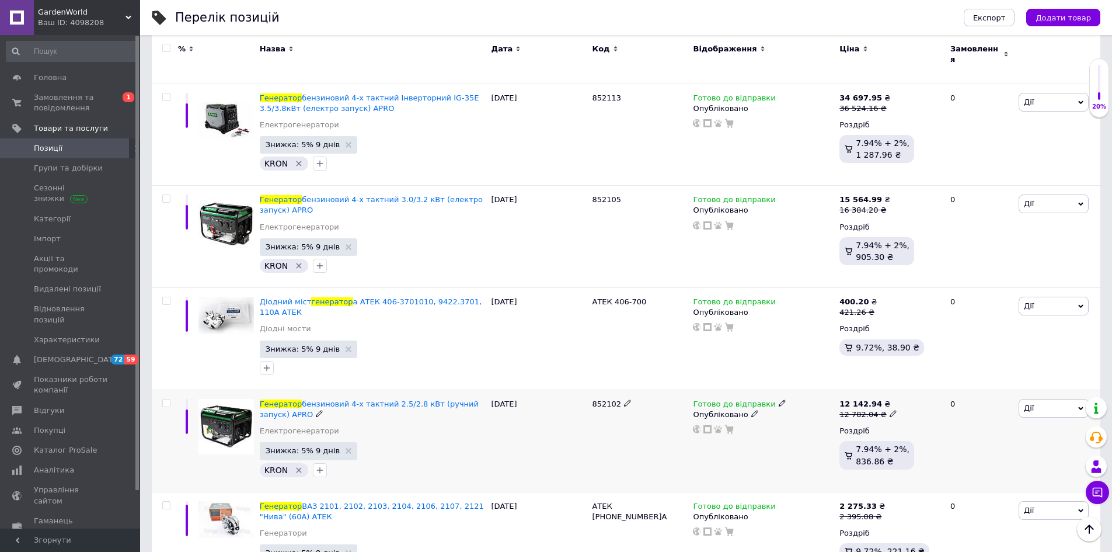
click at [779, 399] on icon at bounding box center [782, 402] width 7 height 7
click at [802, 415] on li "В наявності" at bounding box center [842, 423] width 111 height 16
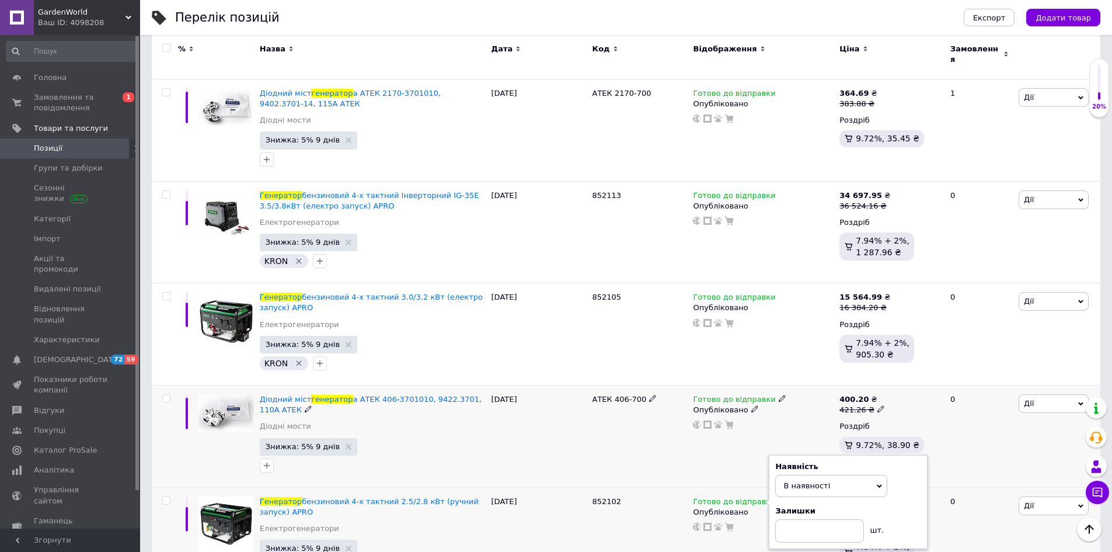
scroll to position [5223, 0]
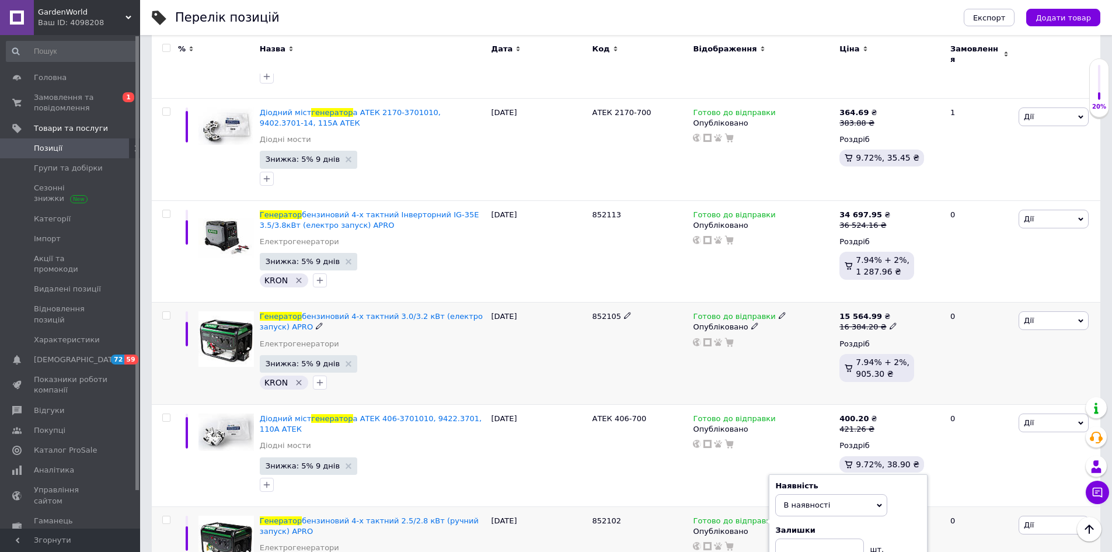
click at [779, 312] on icon at bounding box center [782, 315] width 7 height 7
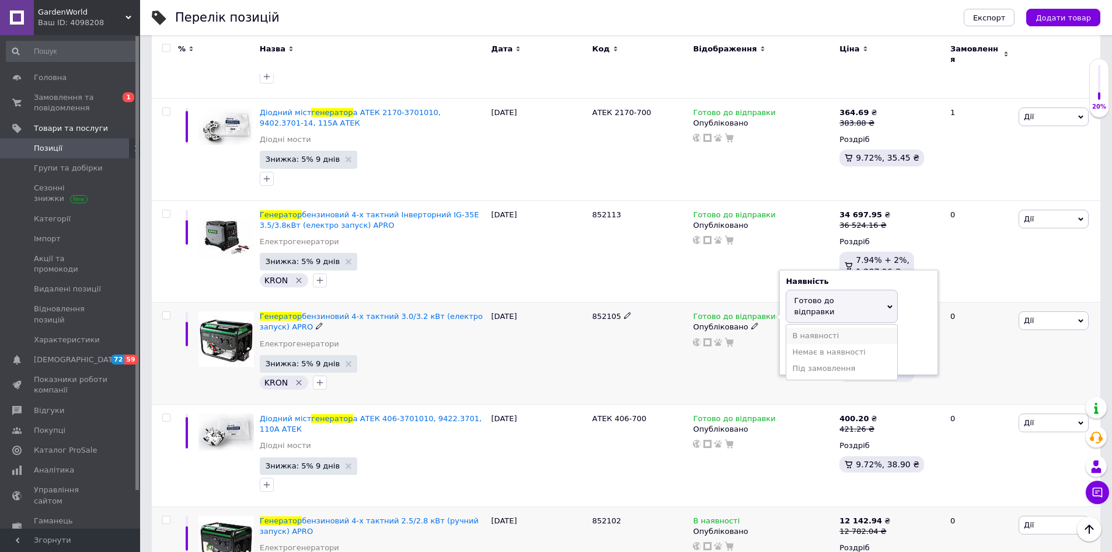
click at [789, 328] on li "В наявності" at bounding box center [842, 336] width 111 height 16
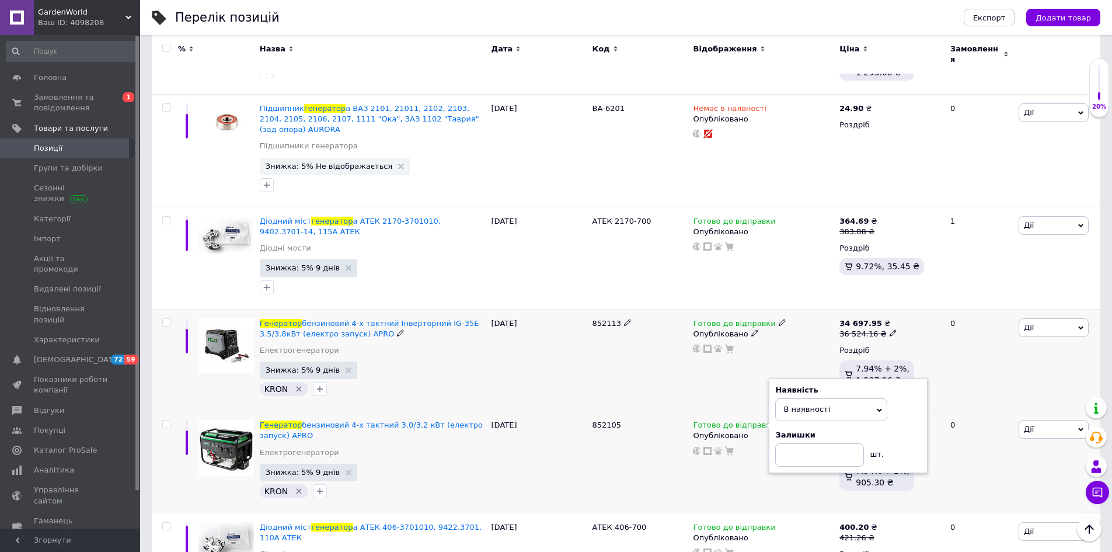
scroll to position [5106, 0]
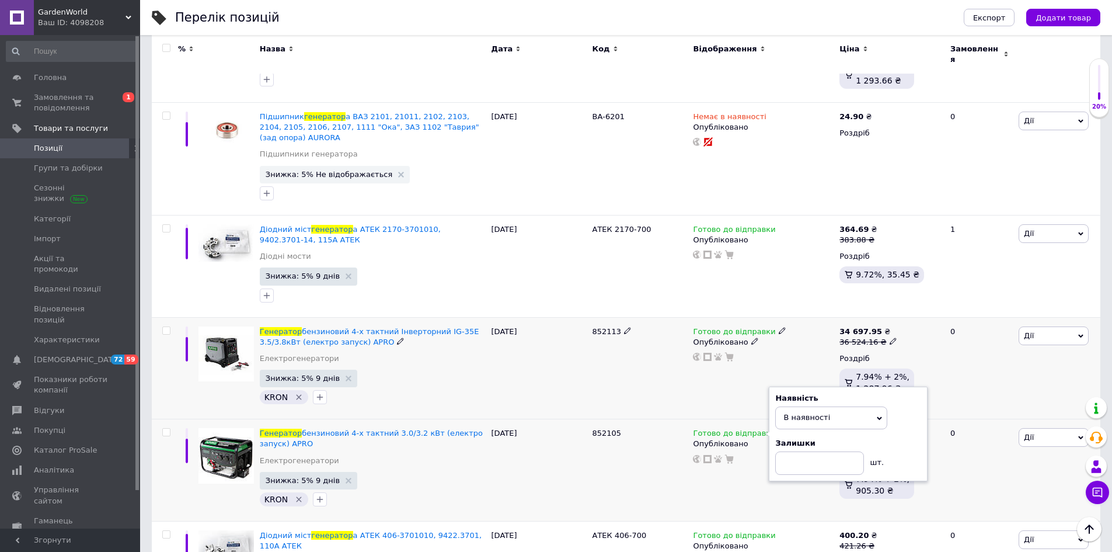
drag, startPoint x: 770, startPoint y: 249, endPoint x: 779, endPoint y: 253, distance: 9.9
click at [779, 327] on icon at bounding box center [782, 330] width 7 height 7
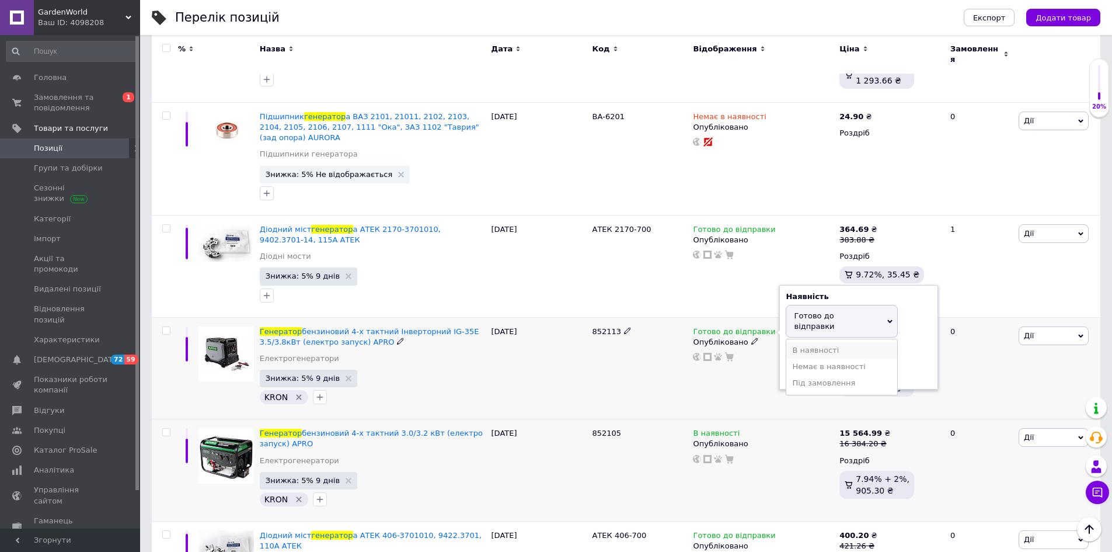
click at [806, 342] on li "В наявності" at bounding box center [842, 350] width 111 height 16
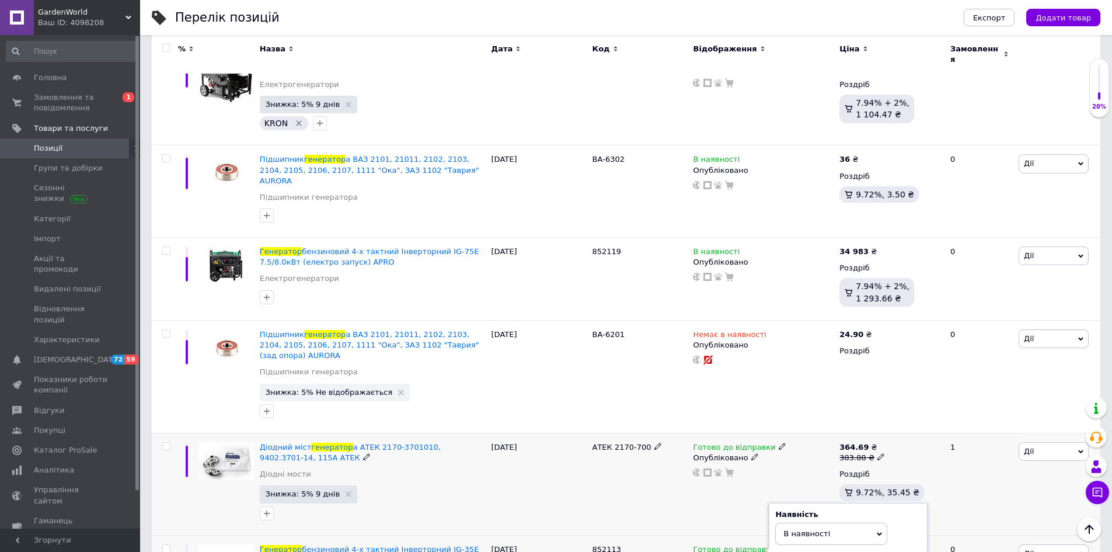
scroll to position [4873, 0]
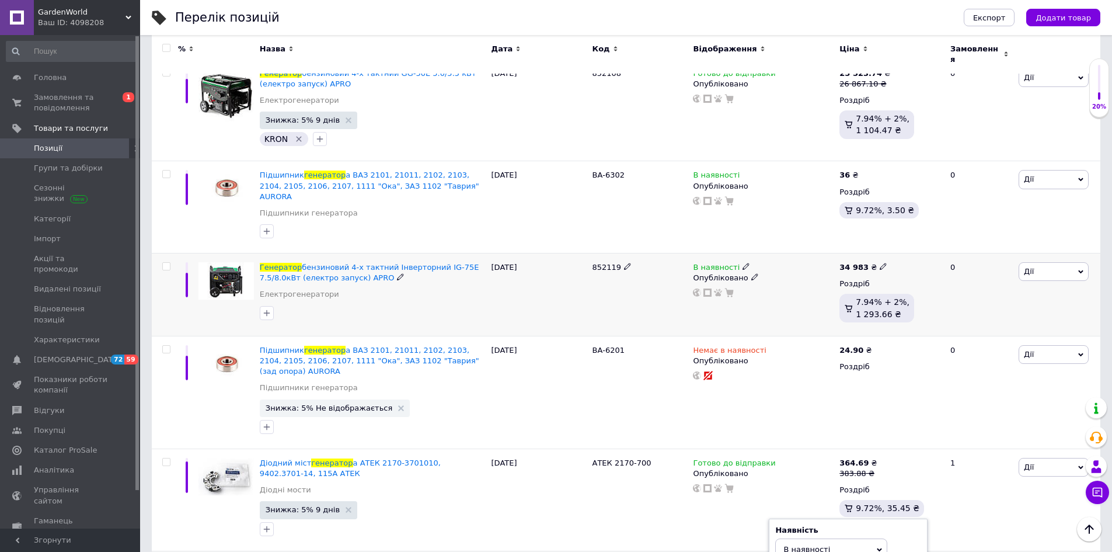
click at [743, 263] on icon at bounding box center [746, 266] width 7 height 7
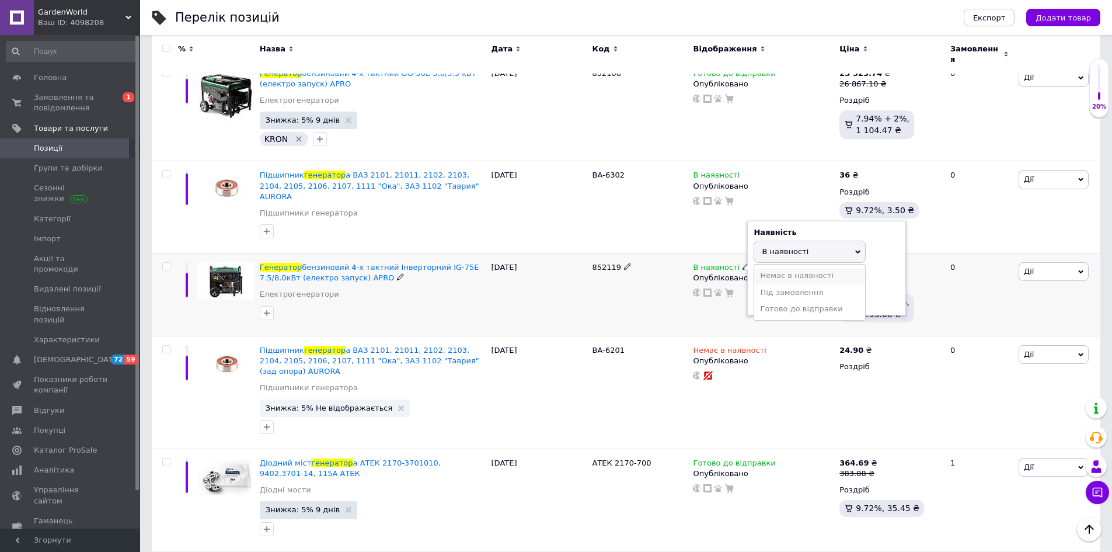
click at [762, 267] on li "Немає в наявності" at bounding box center [809, 275] width 111 height 16
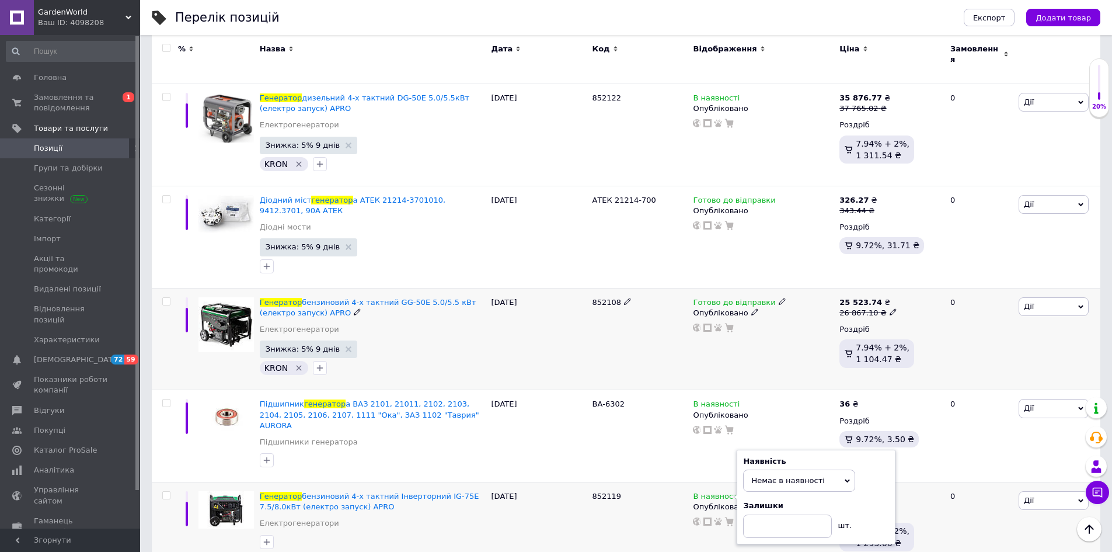
scroll to position [4639, 0]
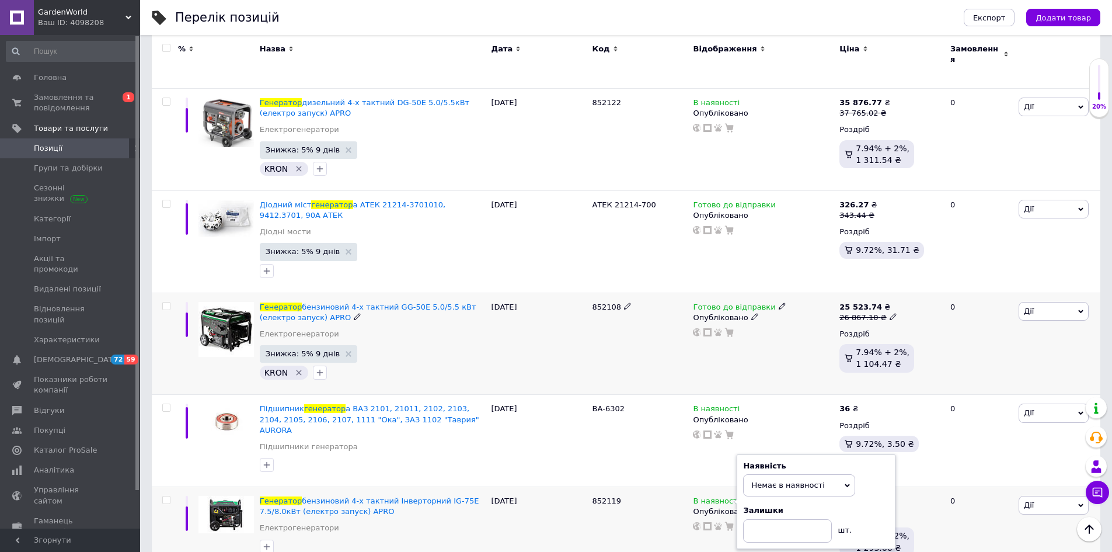
click at [779, 302] on icon at bounding box center [782, 305] width 7 height 7
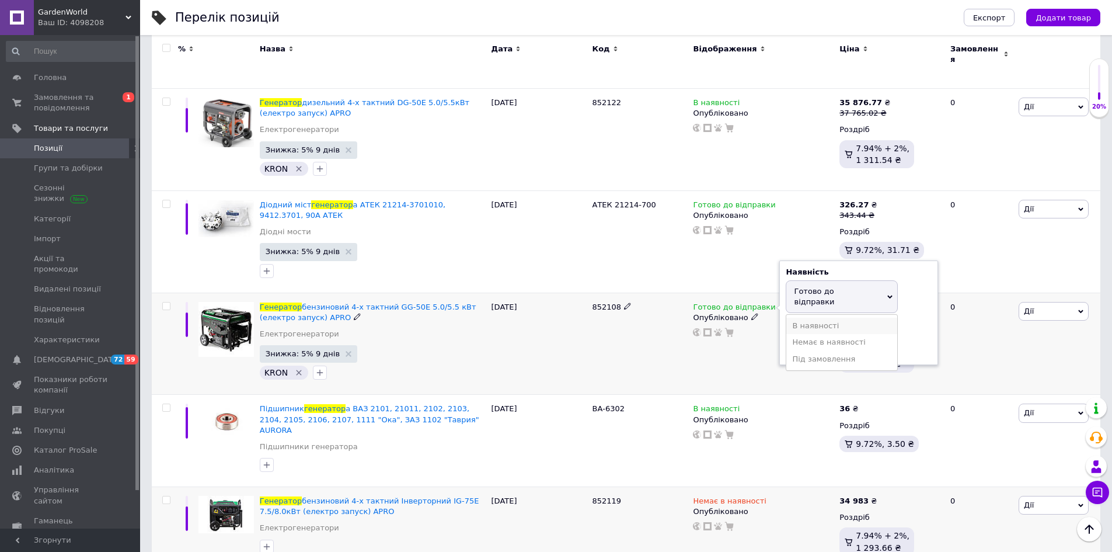
click at [801, 318] on li "В наявності" at bounding box center [842, 326] width 111 height 16
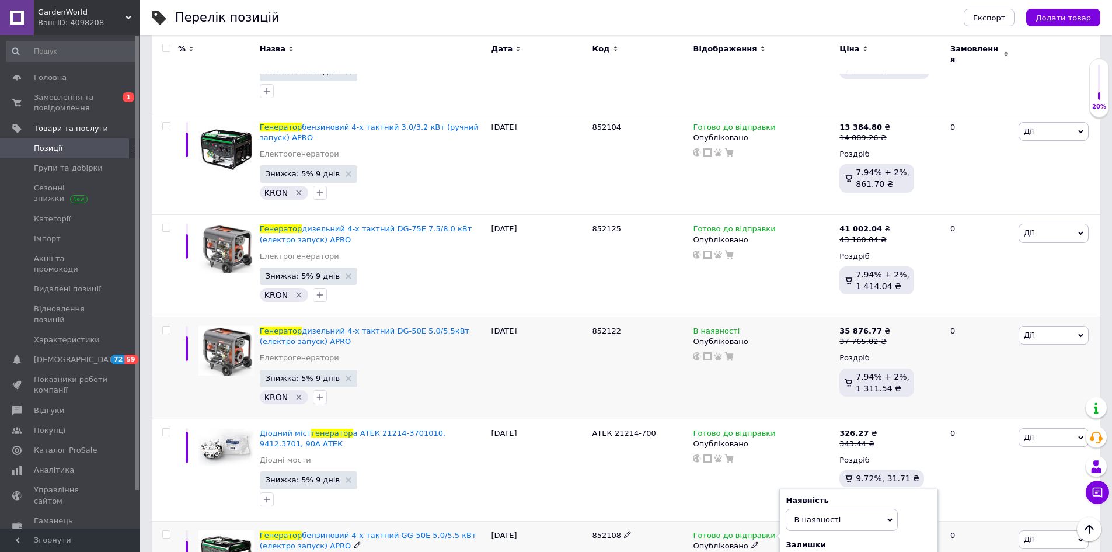
scroll to position [4406, 0]
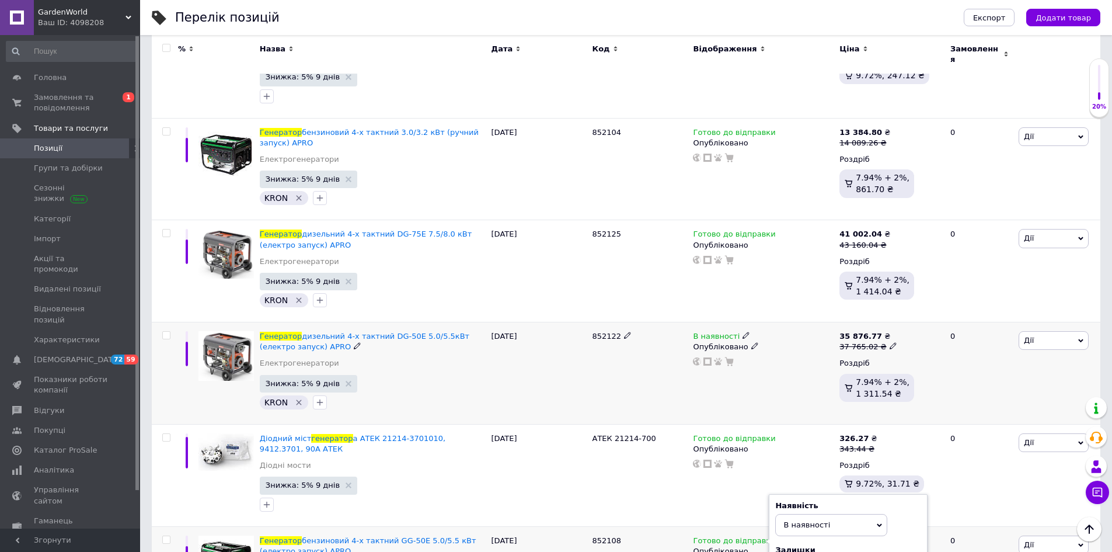
drag, startPoint x: 739, startPoint y: 269, endPoint x: 743, endPoint y: 277, distance: 9.1
click at [743, 331] on span at bounding box center [746, 335] width 7 height 8
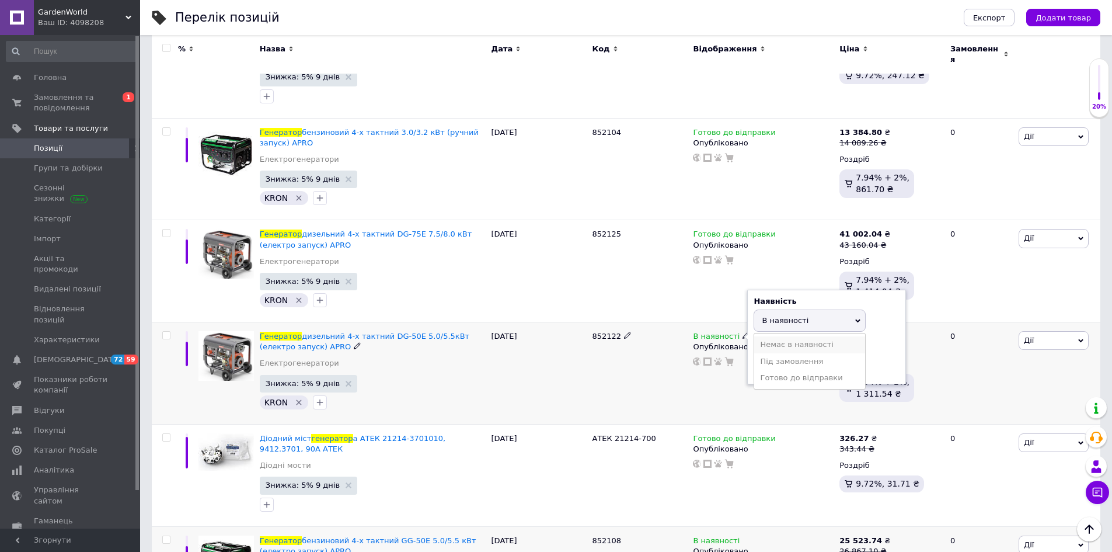
click at [763, 336] on li "Немає в наявності" at bounding box center [809, 344] width 111 height 16
click at [779, 229] on icon at bounding box center [782, 232] width 7 height 7
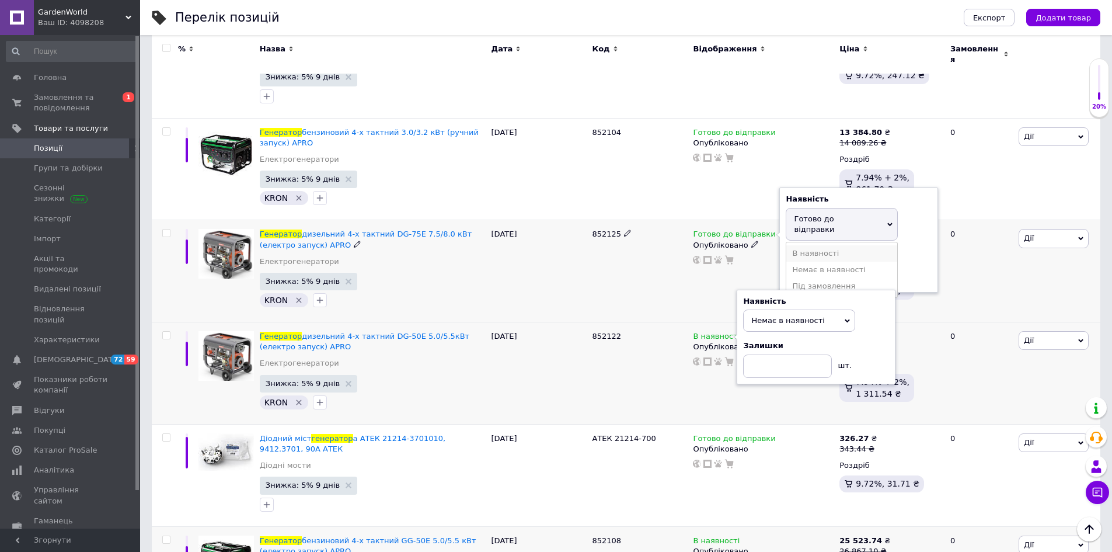
click at [792, 245] on li "В наявності" at bounding box center [842, 253] width 111 height 16
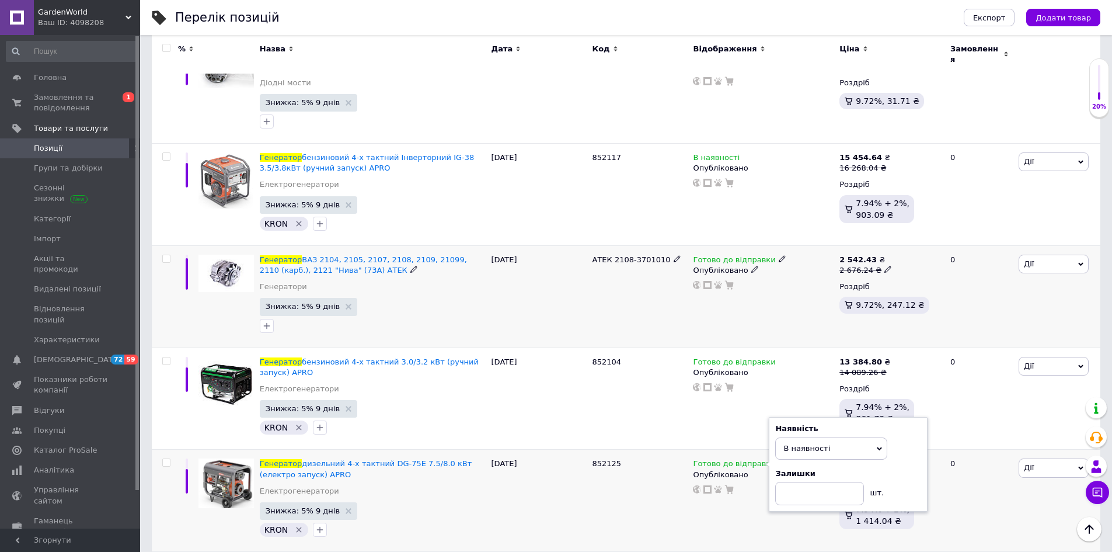
scroll to position [4172, 0]
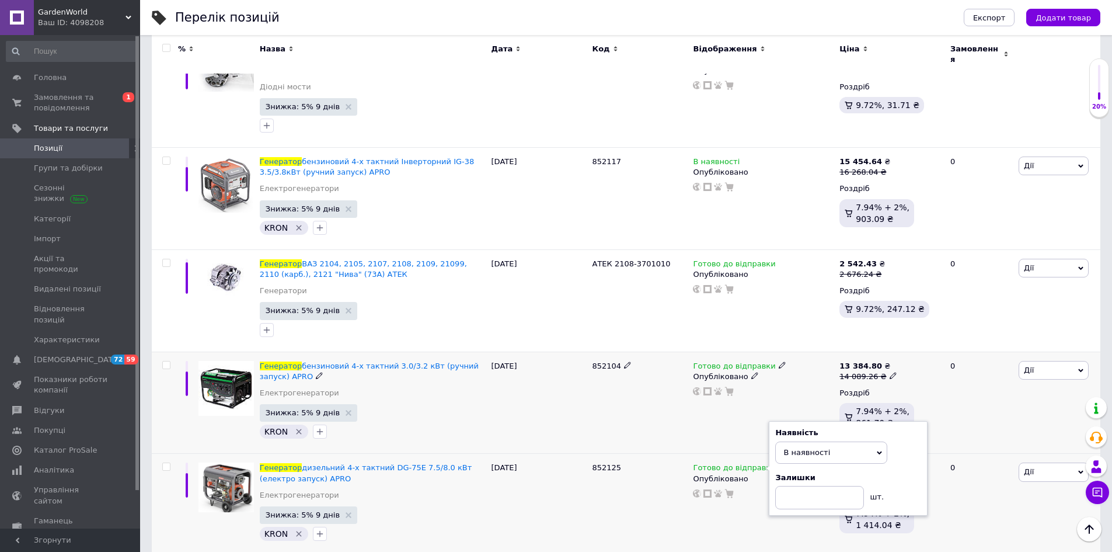
click at [779, 361] on use at bounding box center [782, 364] width 6 height 6
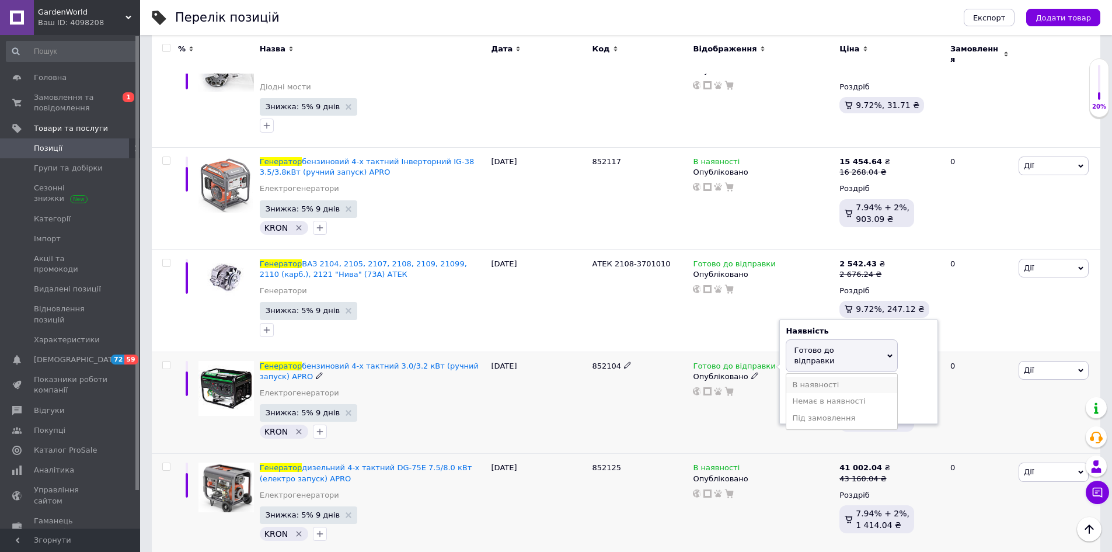
click at [791, 377] on li "В наявності" at bounding box center [842, 385] width 111 height 16
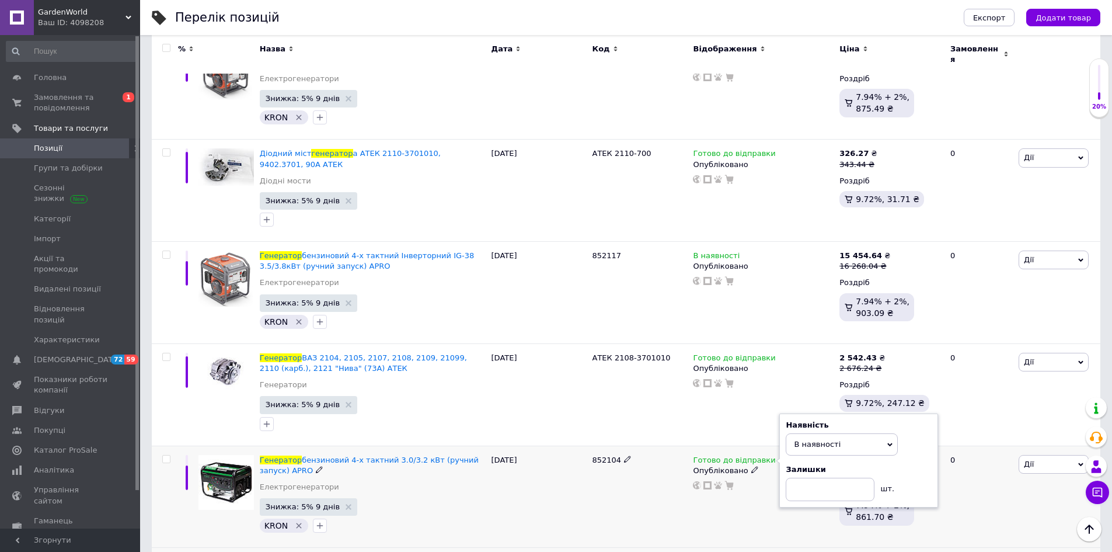
scroll to position [3997, 0]
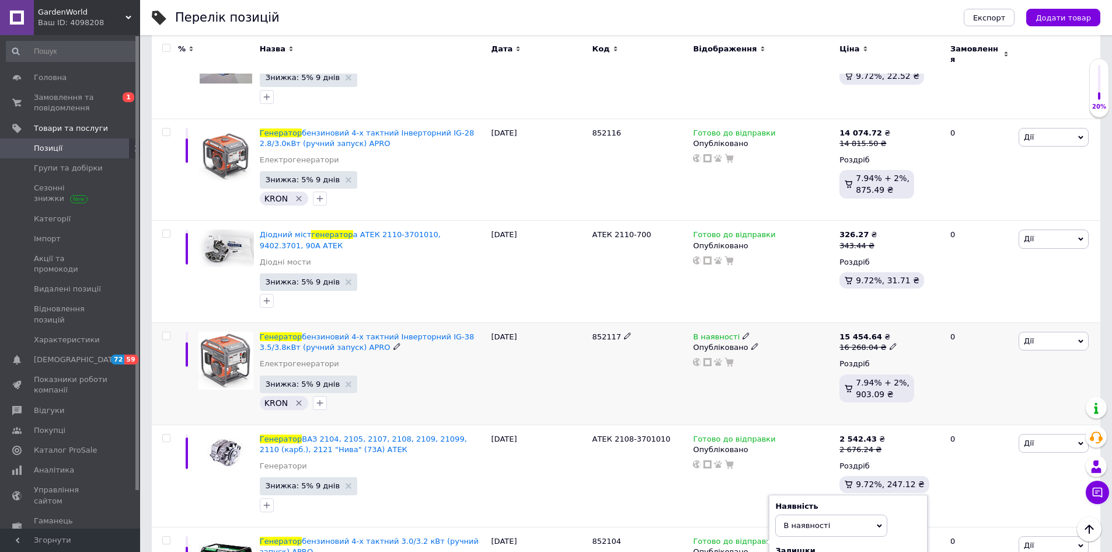
click at [743, 332] on icon at bounding box center [746, 335] width 7 height 7
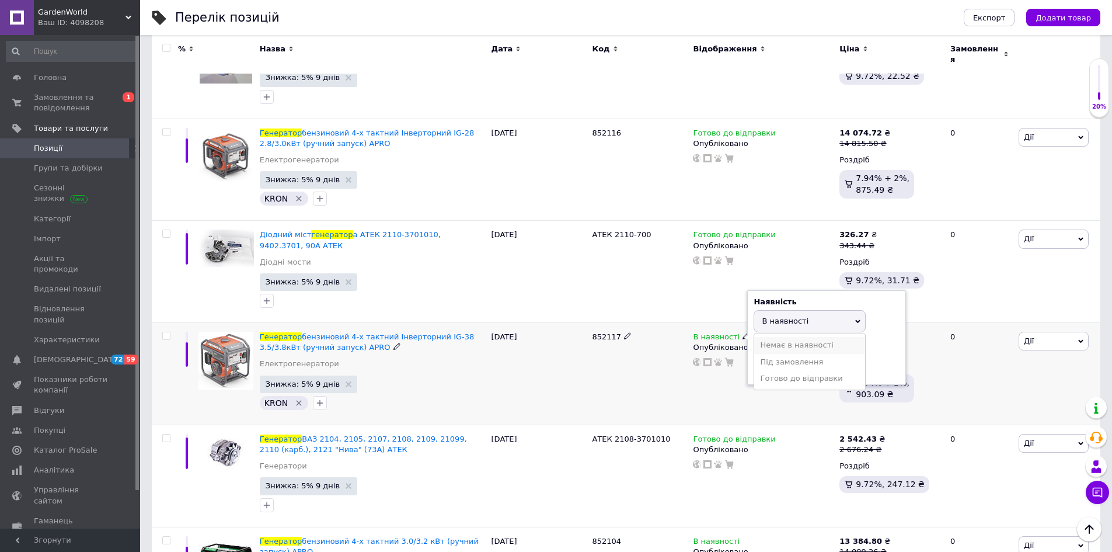
click at [771, 337] on li "Немає в наявності" at bounding box center [809, 345] width 111 height 16
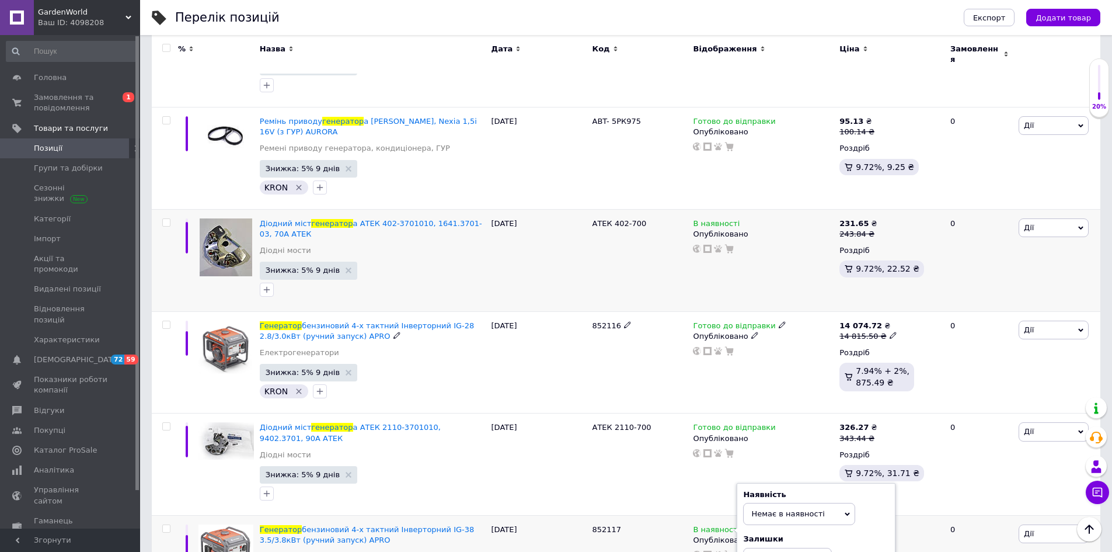
scroll to position [3763, 0]
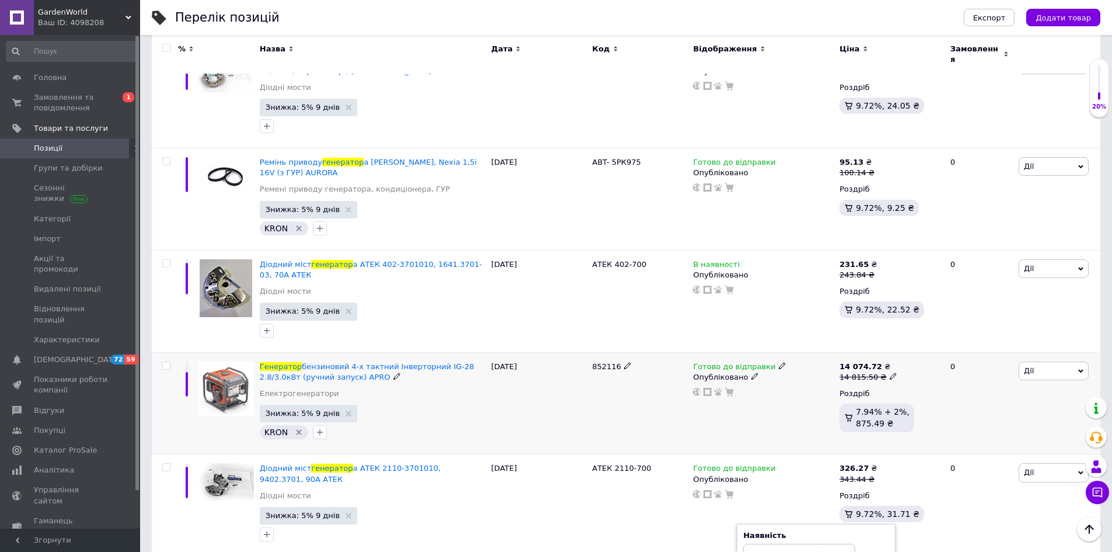
drag, startPoint x: 767, startPoint y: 304, endPoint x: 773, endPoint y: 307, distance: 6.8
click at [770, 361] on div "Готово до відправки" at bounding box center [739, 366] width 93 height 11
drag, startPoint x: 768, startPoint y: 302, endPoint x: 780, endPoint y: 307, distance: 12.3
click at [779, 362] on icon at bounding box center [782, 365] width 7 height 7
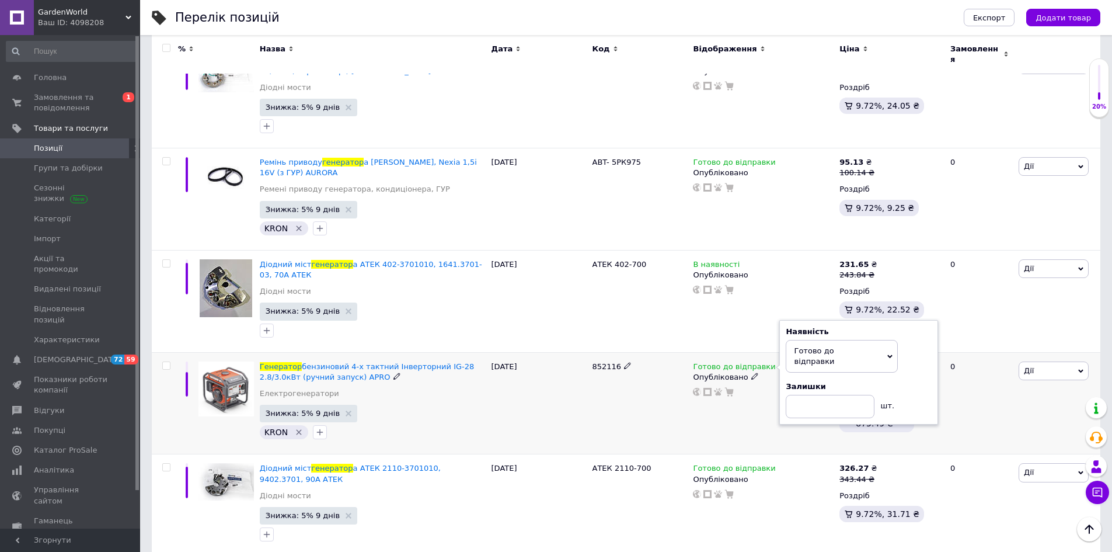
click at [806, 346] on span "Готово до відправки" at bounding box center [814, 355] width 40 height 19
click at [810, 394] on li "Немає в наявності" at bounding box center [842, 402] width 111 height 16
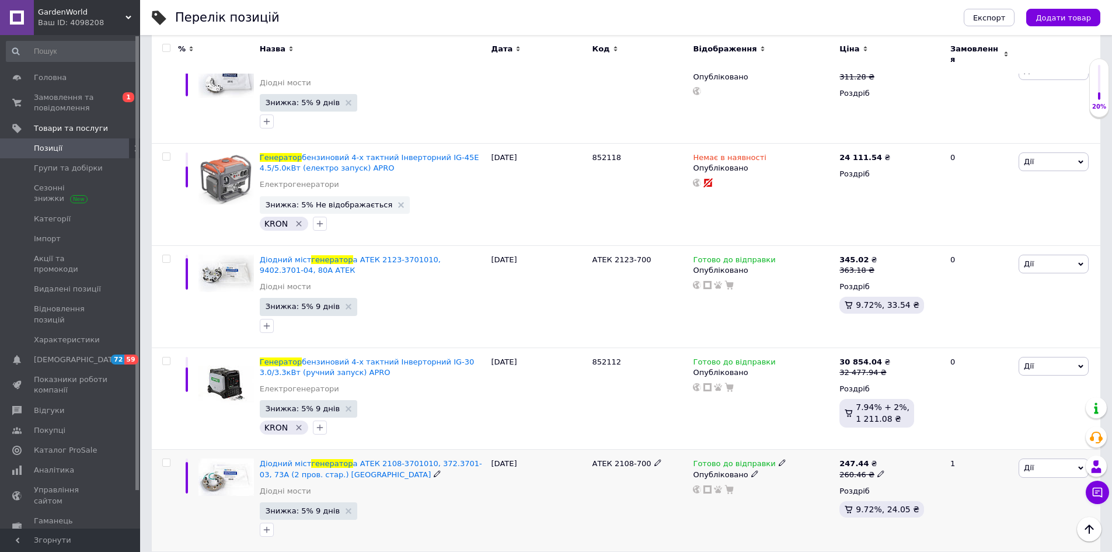
scroll to position [3355, 0]
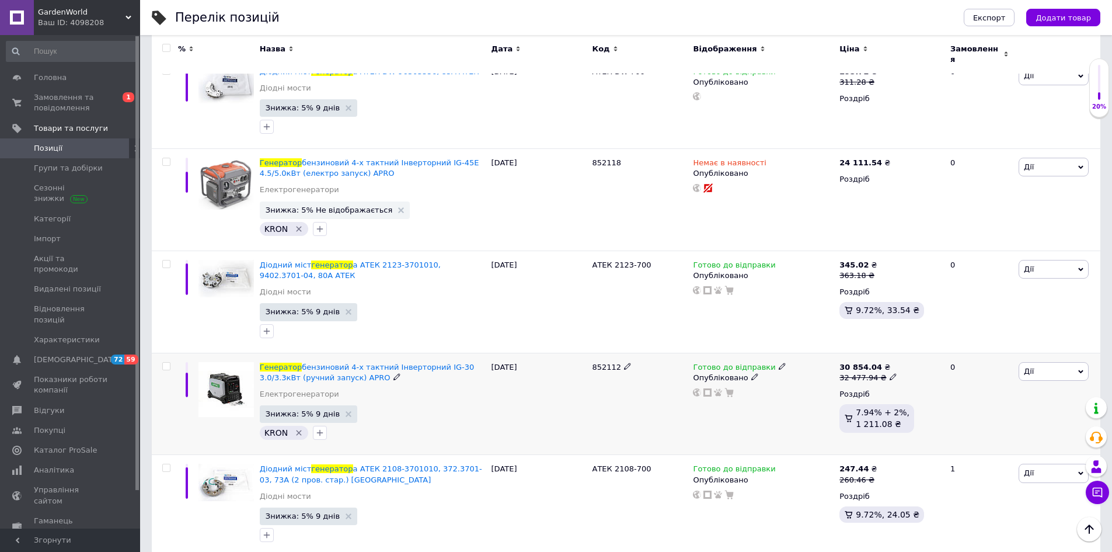
drag, startPoint x: 768, startPoint y: 304, endPoint x: 772, endPoint y: 313, distance: 9.4
click at [779, 363] on icon at bounding box center [782, 366] width 7 height 7
click at [794, 378] on li "В наявності" at bounding box center [842, 386] width 111 height 16
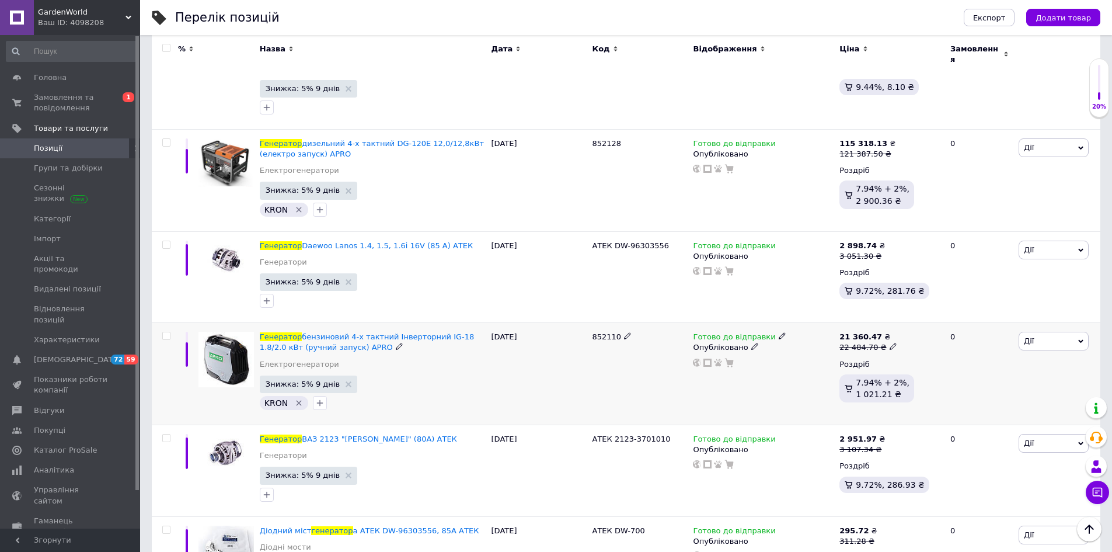
scroll to position [2888, 0]
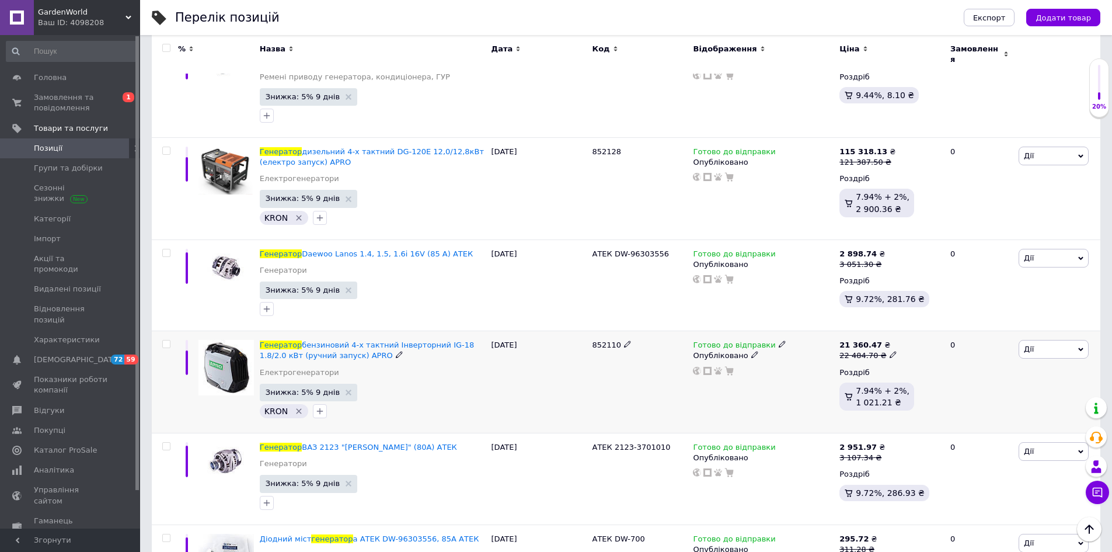
click at [779, 340] on icon at bounding box center [782, 343] width 7 height 7
click at [791, 356] on li "В наявності" at bounding box center [842, 364] width 111 height 16
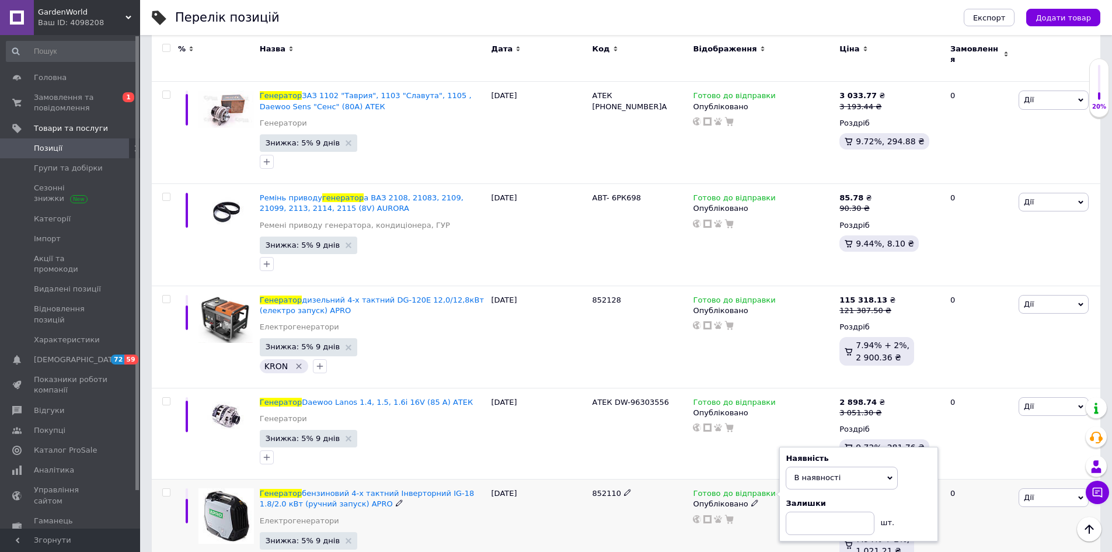
scroll to position [2712, 0]
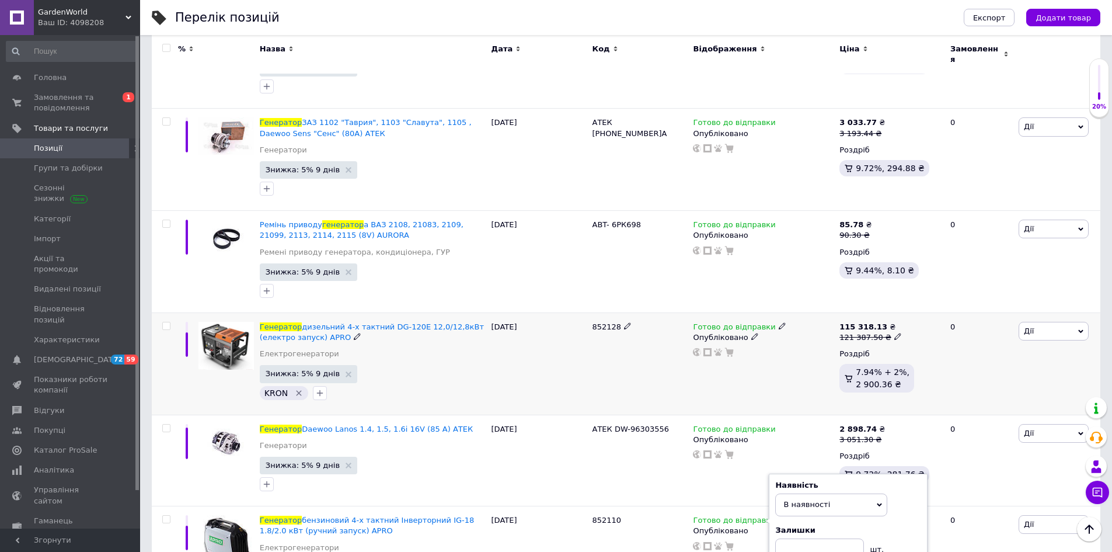
click at [779, 323] on use at bounding box center [782, 326] width 6 height 6
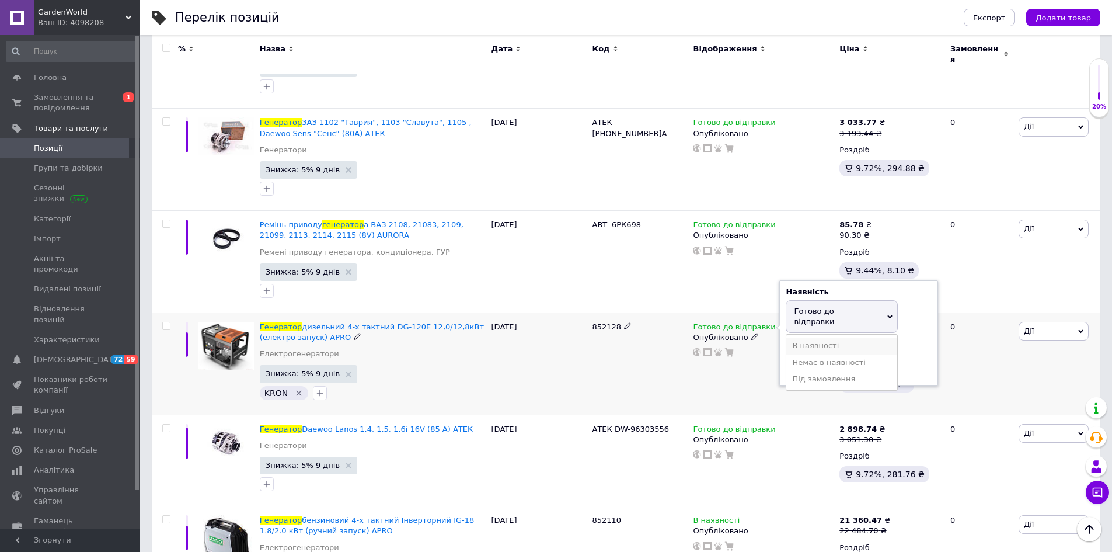
click at [791, 338] on li "В наявності" at bounding box center [842, 346] width 111 height 16
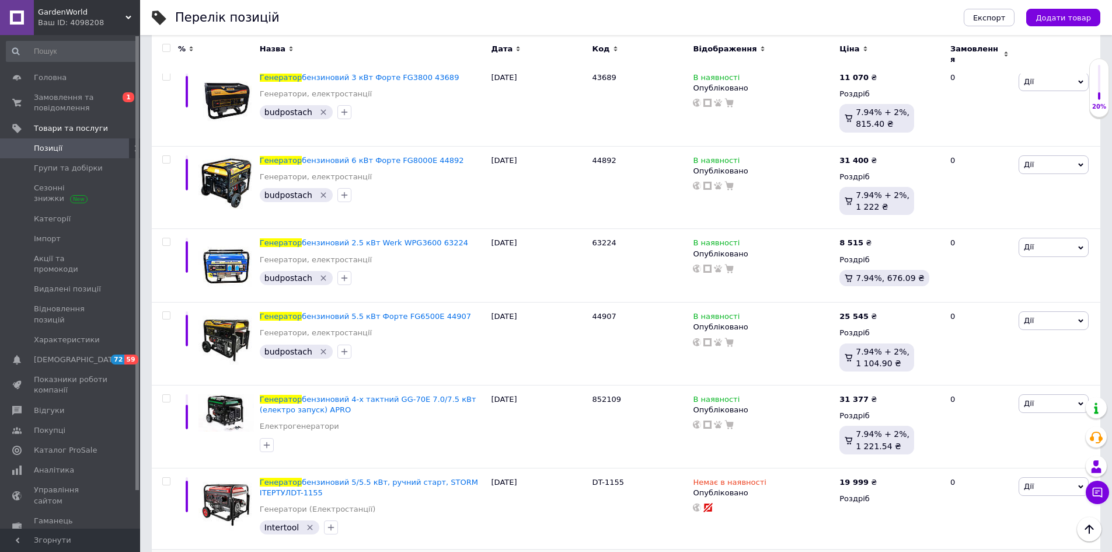
scroll to position [1136, 0]
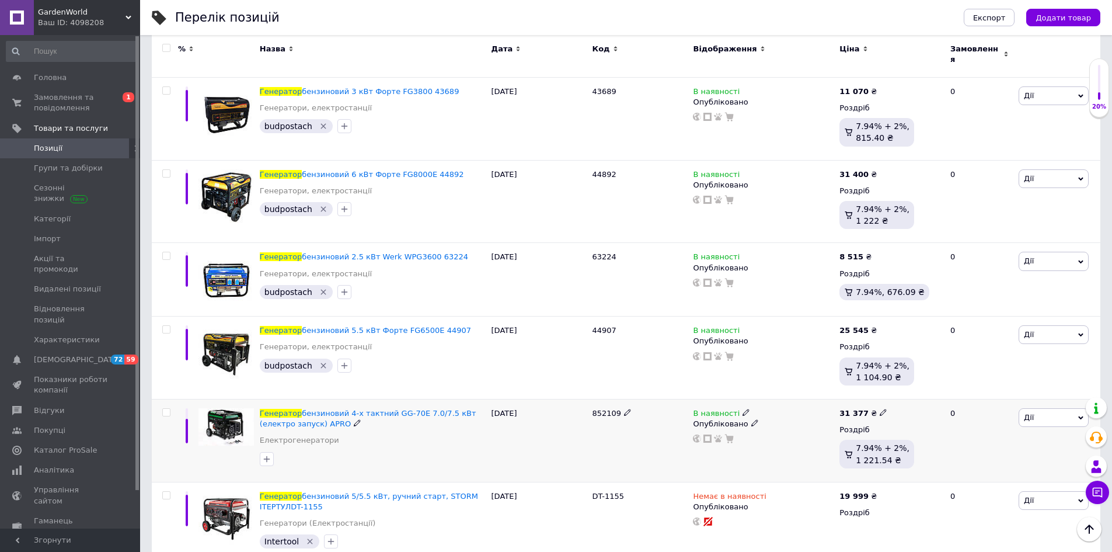
click at [743, 409] on use at bounding box center [746, 412] width 6 height 6
click at [761, 413] on li "Немає в наявності" at bounding box center [809, 421] width 111 height 16
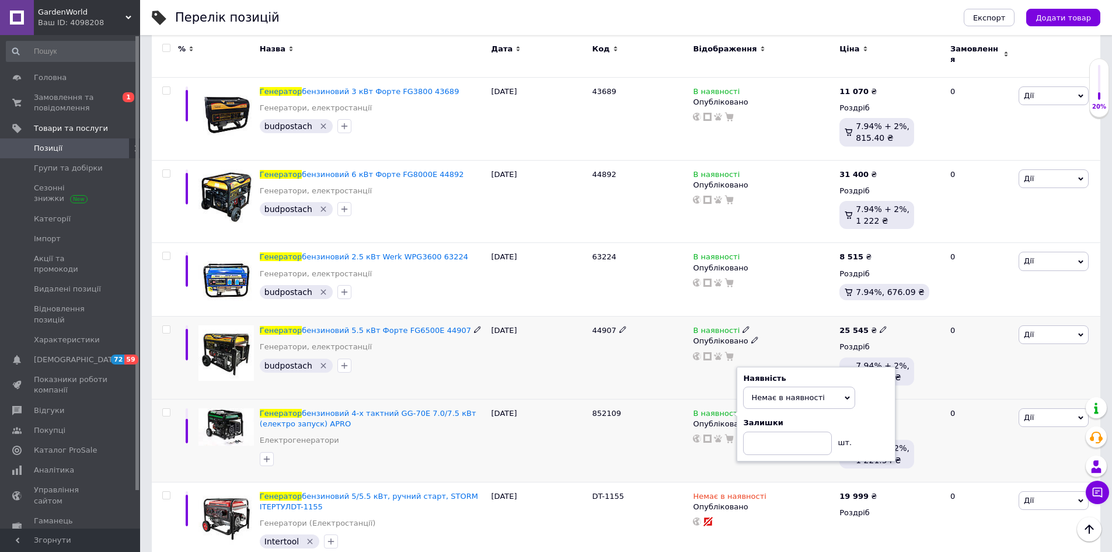
click at [743, 326] on icon at bounding box center [746, 329] width 7 height 7
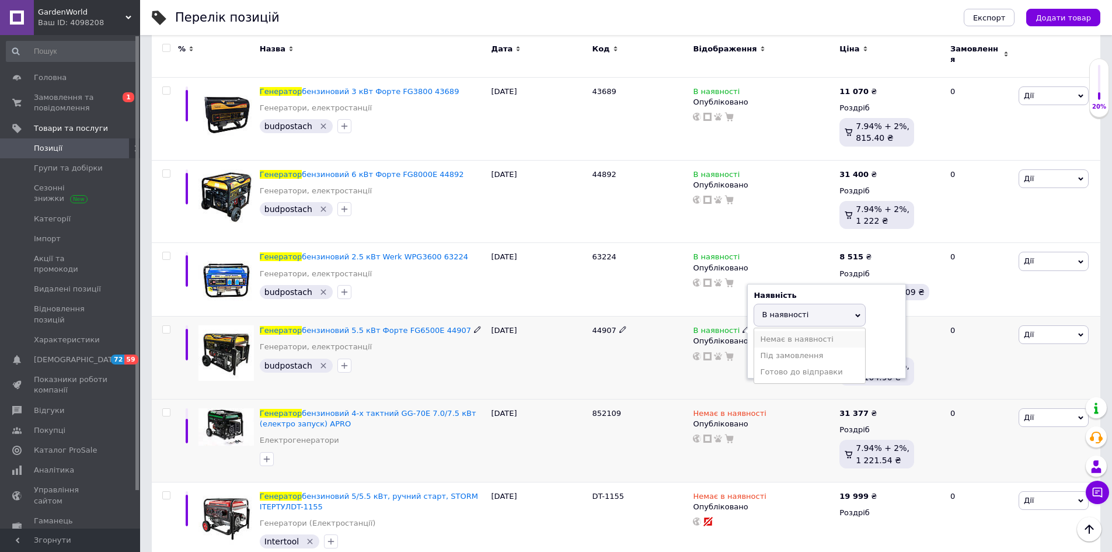
click at [759, 331] on li "Немає в наявності" at bounding box center [809, 339] width 111 height 16
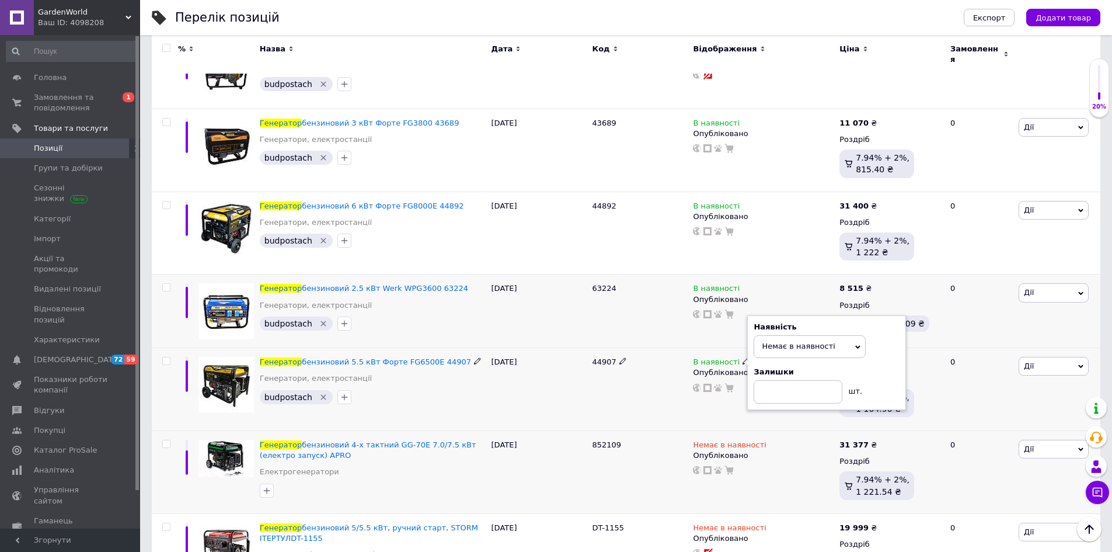
scroll to position [1077, 0]
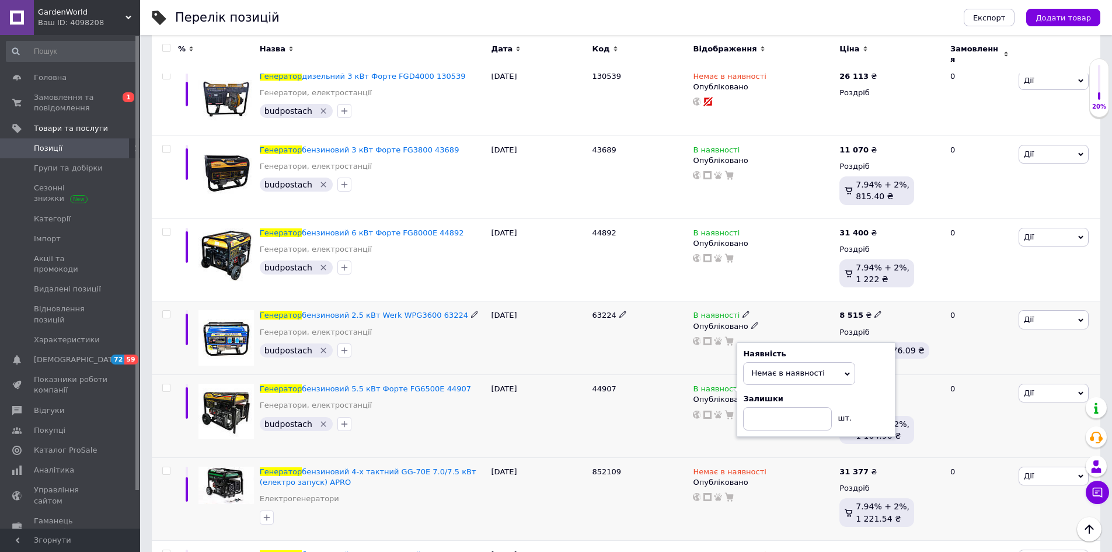
click at [743, 311] on icon at bounding box center [746, 314] width 7 height 7
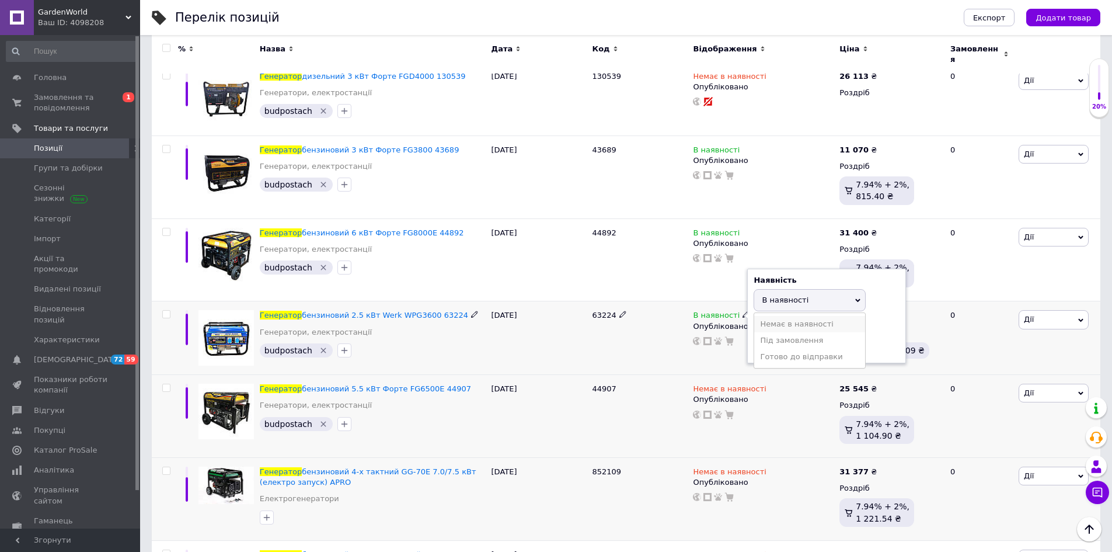
click at [764, 316] on li "Немає в наявності" at bounding box center [809, 324] width 111 height 16
drag, startPoint x: 739, startPoint y: 197, endPoint x: 746, endPoint y: 201, distance: 7.9
click at [739, 218] on div "В наявності Опубліковано" at bounding box center [763, 259] width 147 height 83
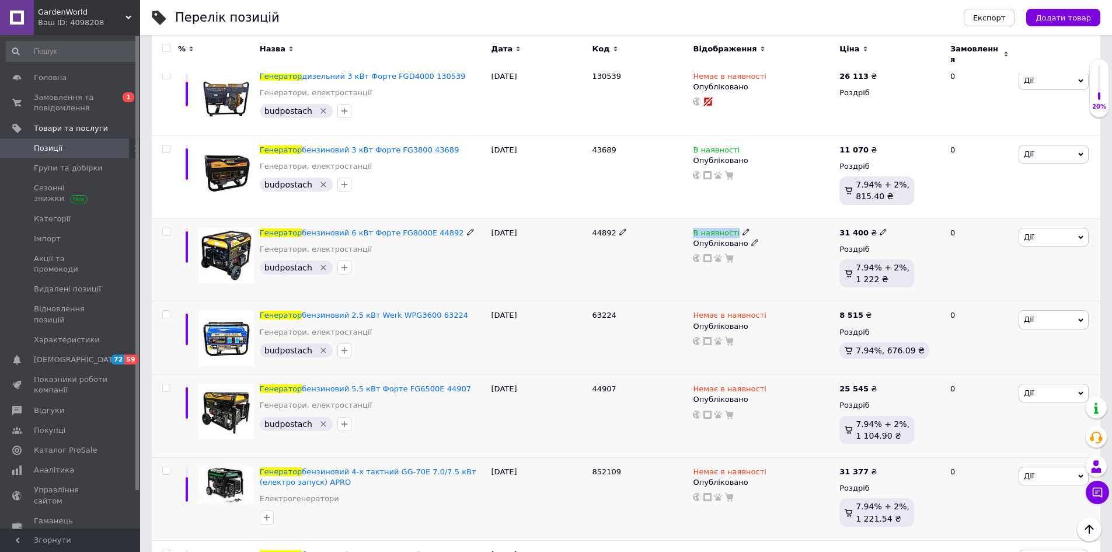
click at [743, 228] on icon at bounding box center [746, 231] width 7 height 7
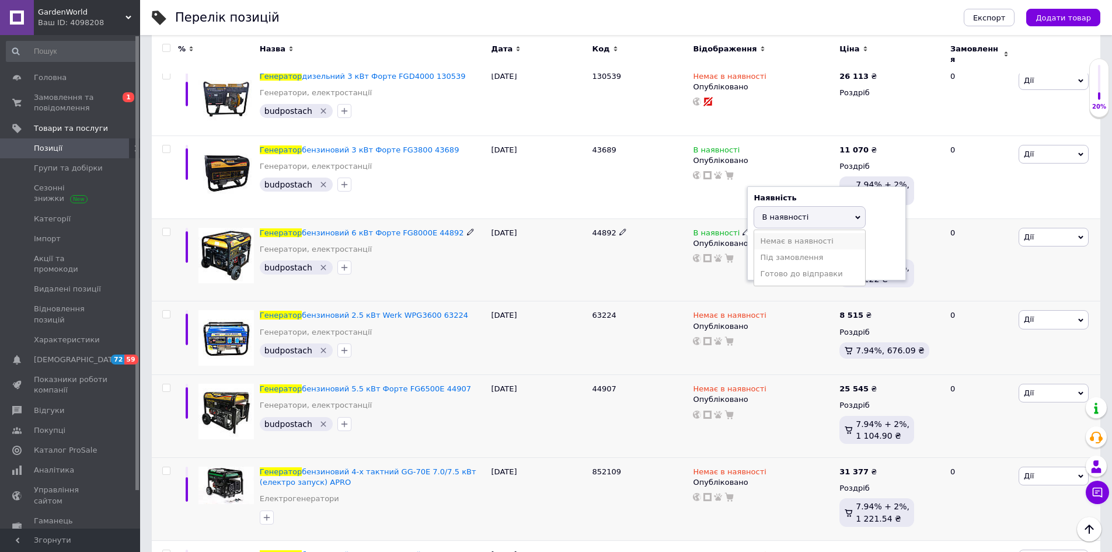
click at [757, 233] on li "Немає в наявності" at bounding box center [809, 241] width 111 height 16
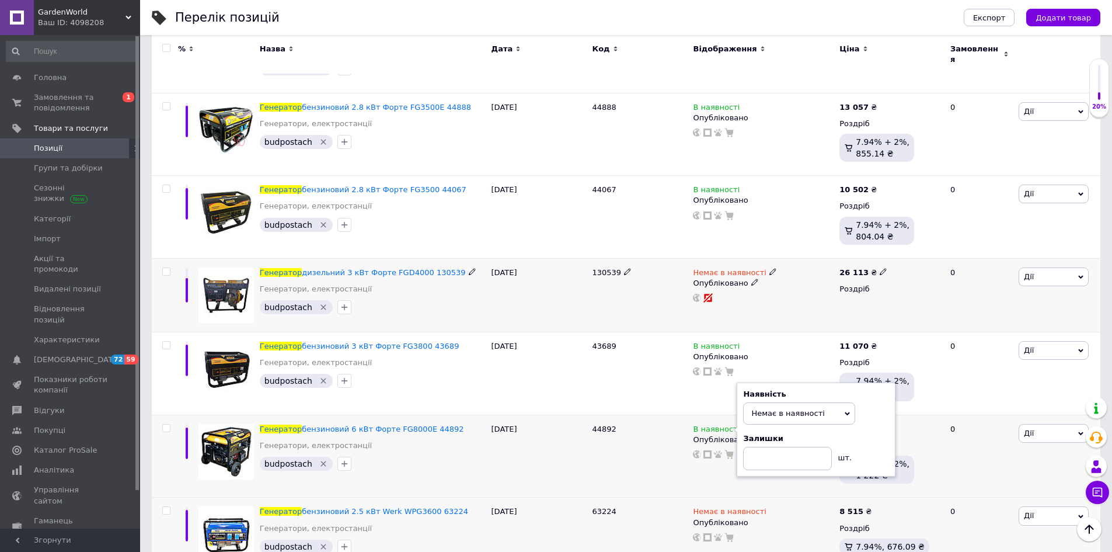
scroll to position [844, 0]
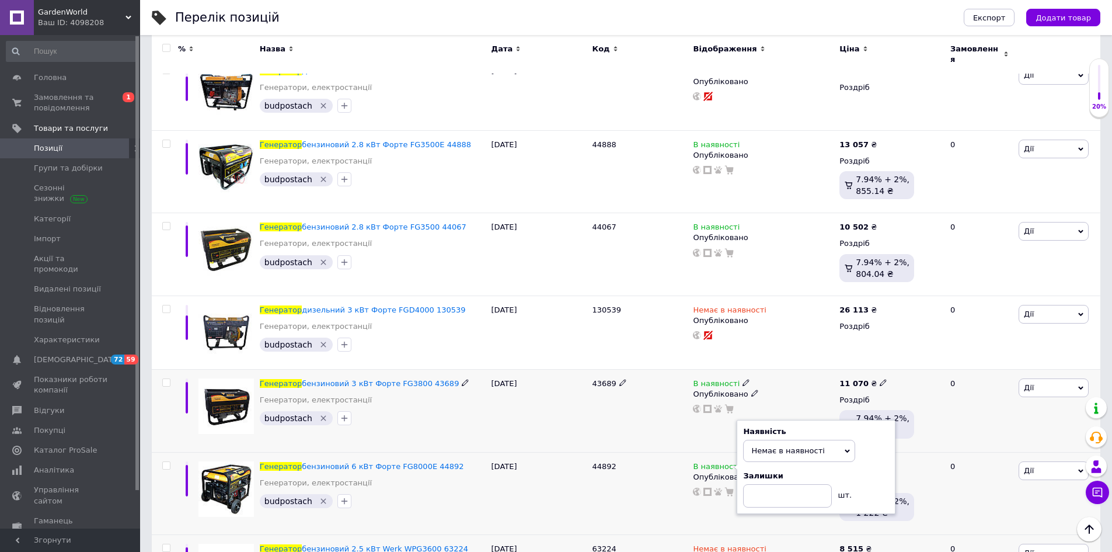
click at [743, 379] on icon at bounding box center [746, 382] width 7 height 7
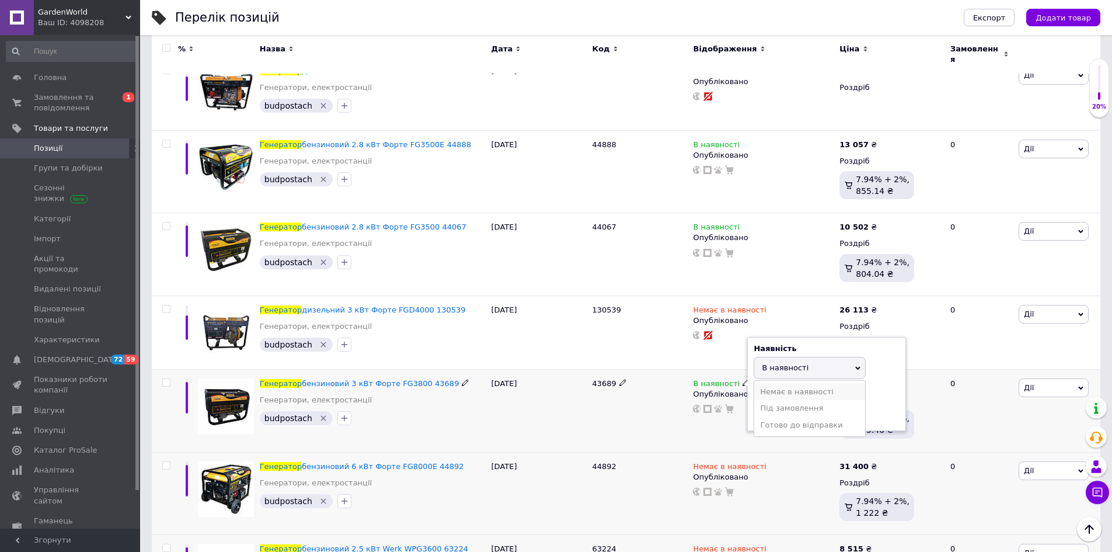
click at [769, 384] on li "Немає в наявності" at bounding box center [809, 392] width 111 height 16
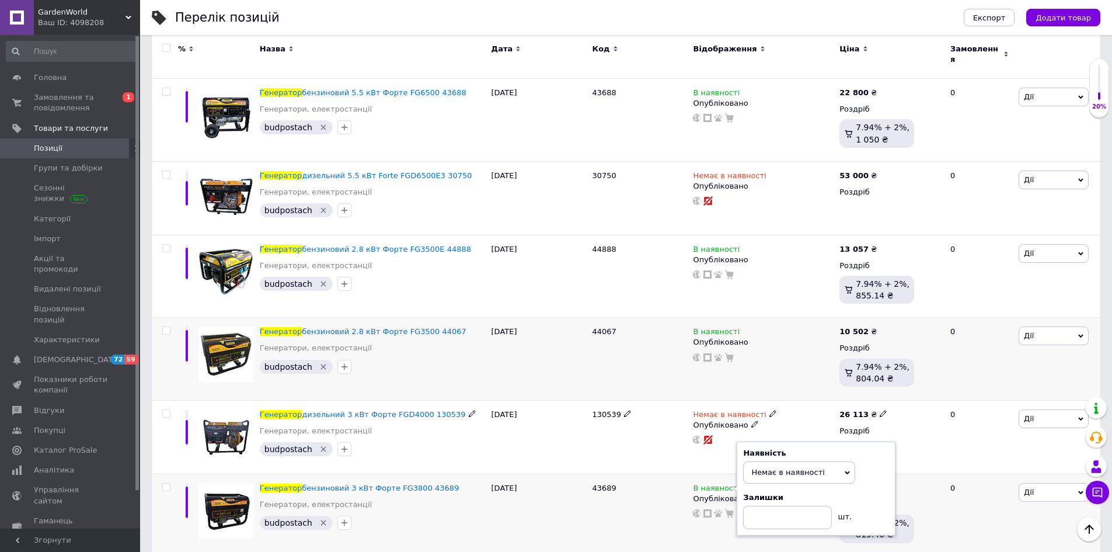
scroll to position [727, 0]
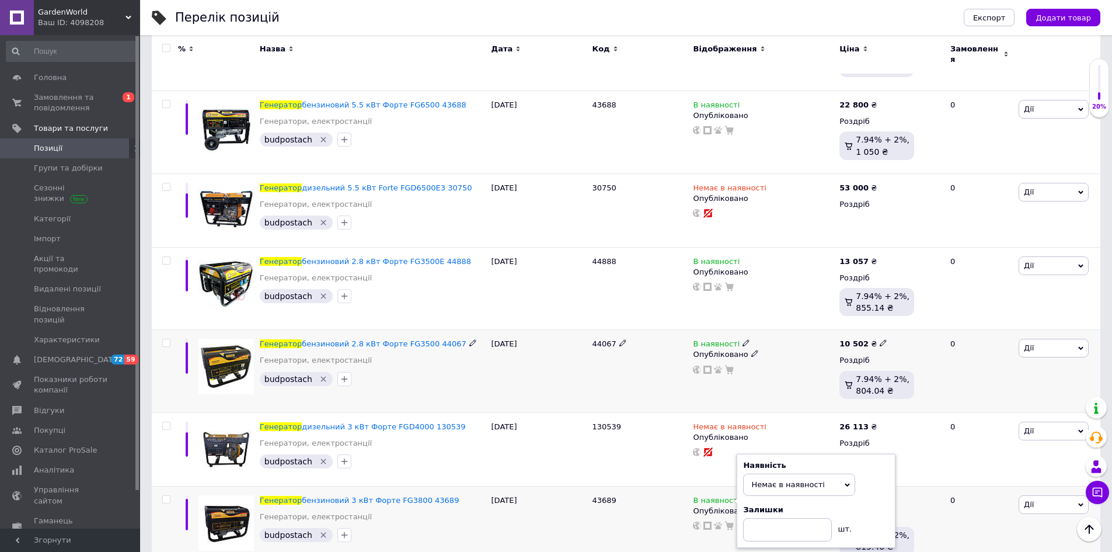
click at [743, 339] on icon at bounding box center [746, 342] width 7 height 7
click at [758, 345] on li "Немає в наявності" at bounding box center [809, 353] width 111 height 16
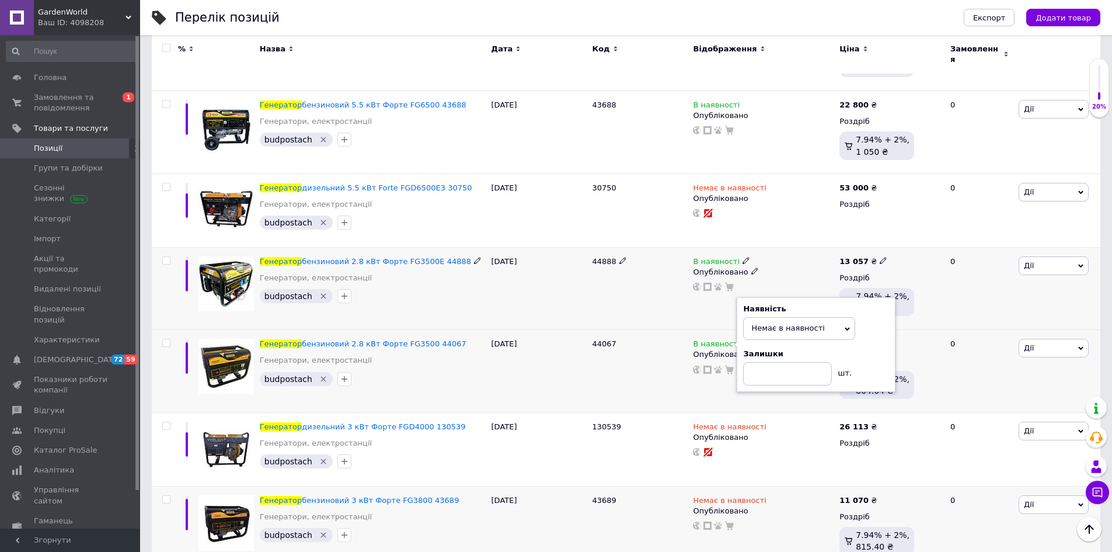
click at [743, 257] on icon at bounding box center [746, 260] width 7 height 7
click at [761, 262] on li "Немає в наявності" at bounding box center [809, 270] width 111 height 16
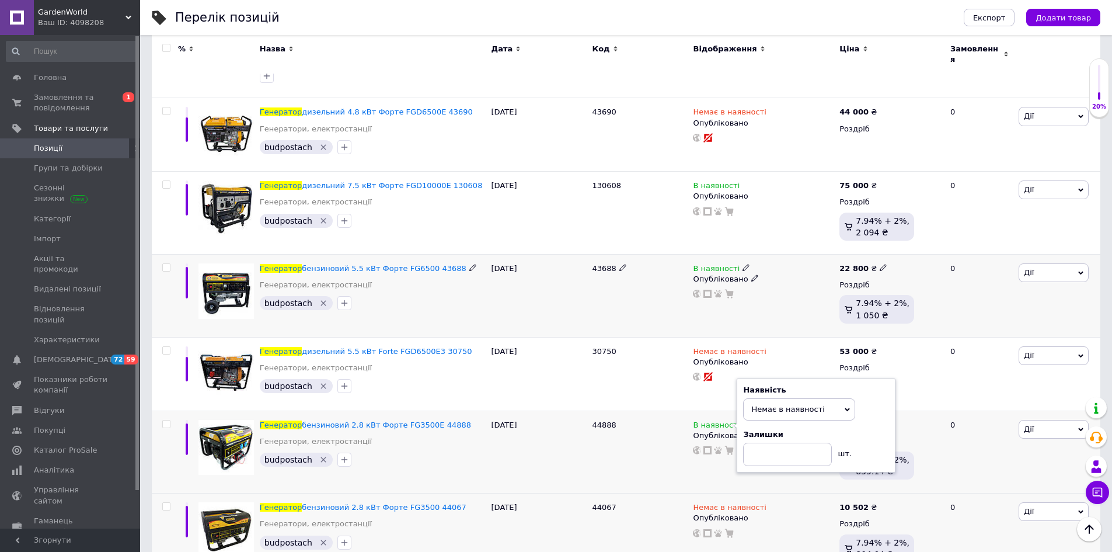
scroll to position [552, 0]
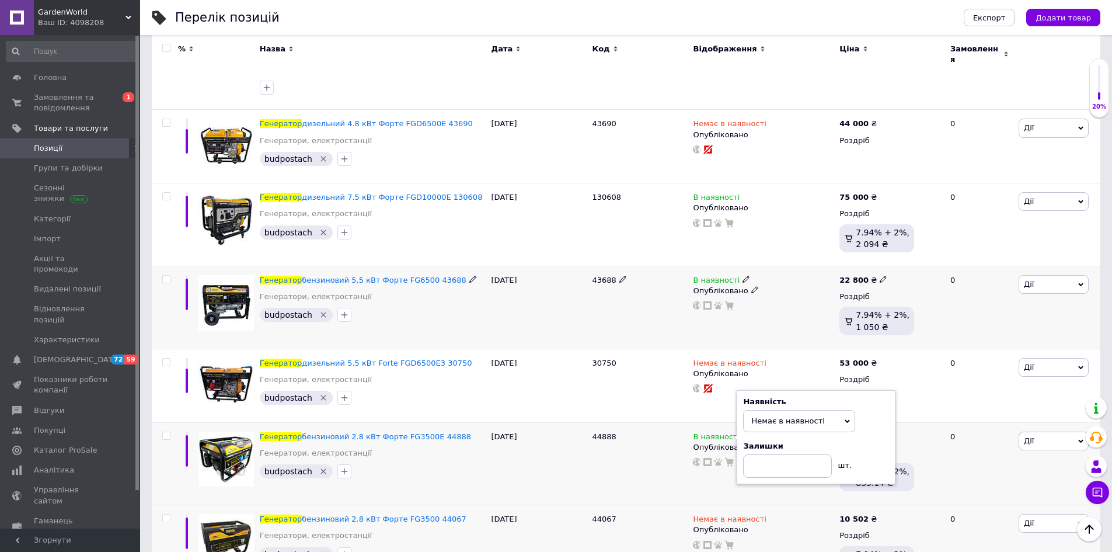
click at [743, 275] on span at bounding box center [747, 279] width 8 height 8
click at [760, 280] on li "Немає в наявності" at bounding box center [809, 288] width 111 height 16
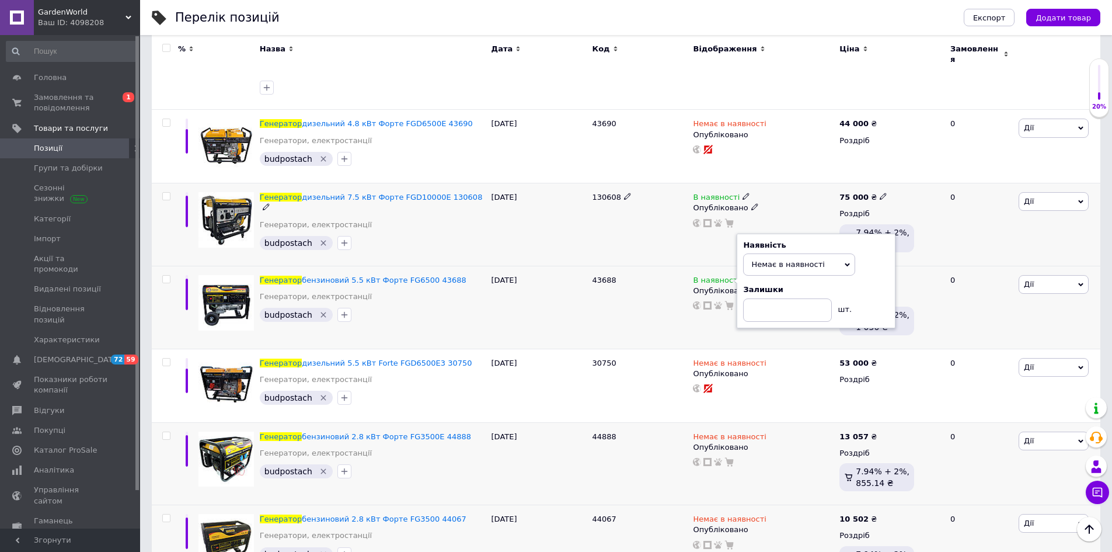
click at [743, 193] on icon at bounding box center [746, 196] width 7 height 7
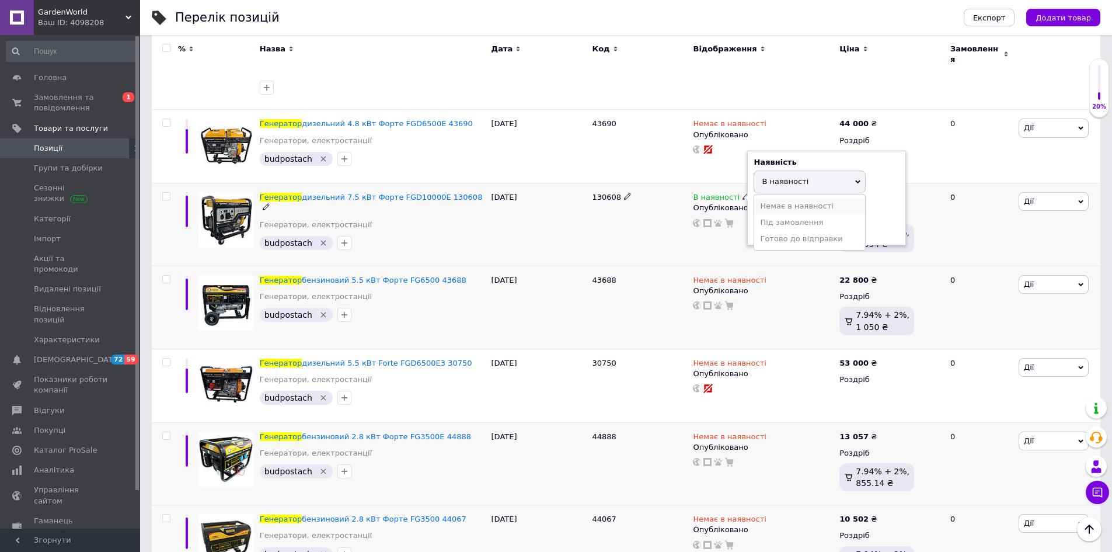
click at [768, 198] on li "Немає в наявності" at bounding box center [809, 206] width 111 height 16
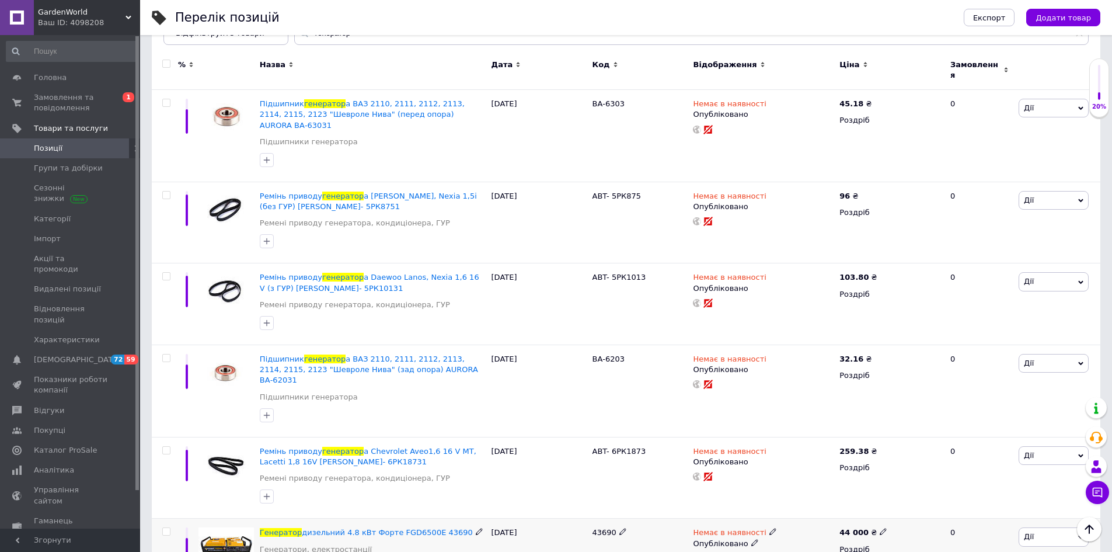
scroll to position [0, 0]
